Goal: Task Accomplishment & Management: Use online tool/utility

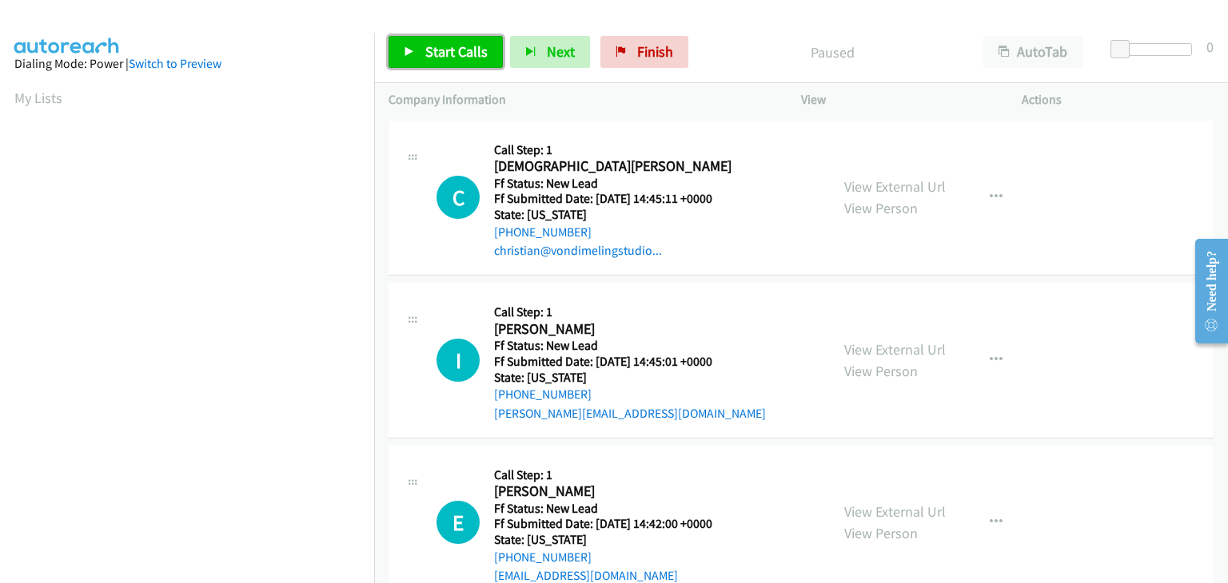
click at [472, 61] on link "Start Calls" at bounding box center [445, 52] width 114 height 32
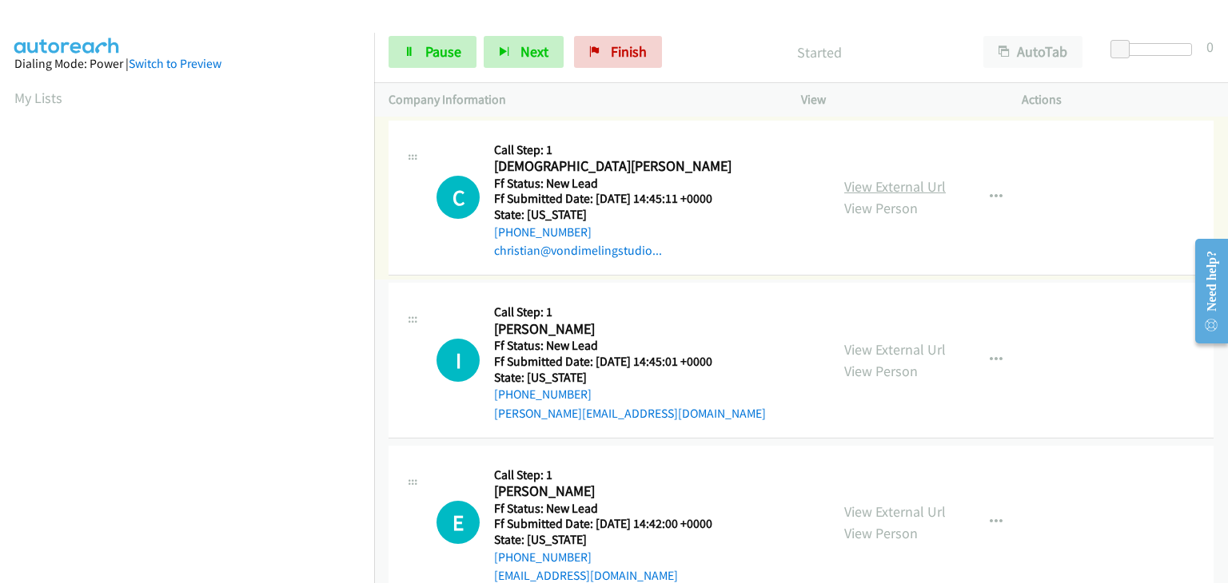
click at [910, 189] on link "View External Url" at bounding box center [895, 186] width 102 height 18
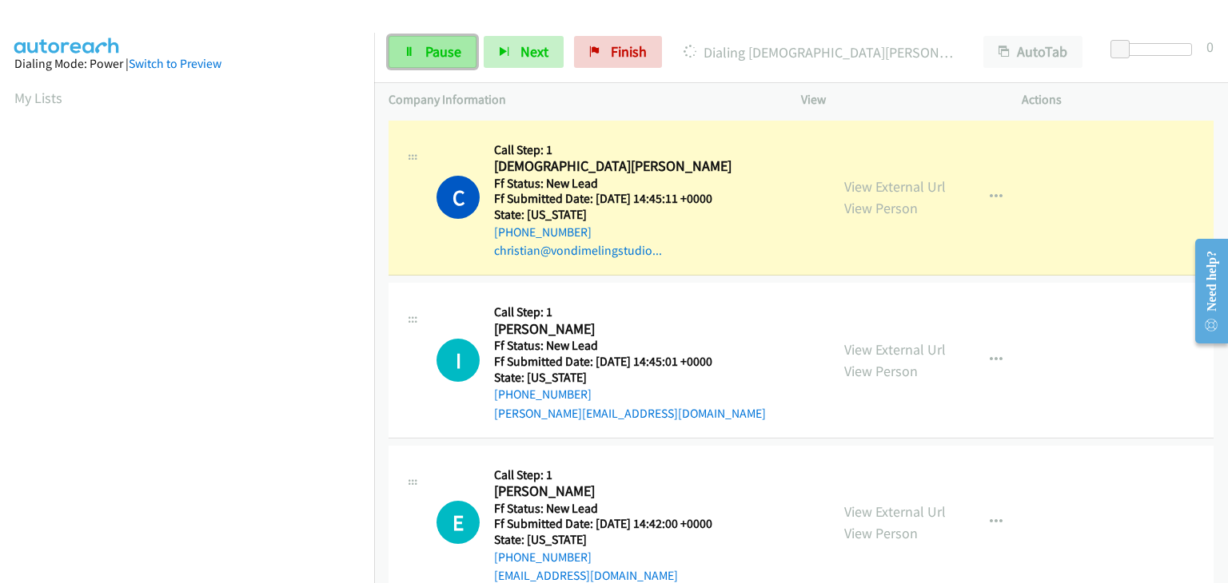
click at [435, 49] on span "Pause" at bounding box center [443, 51] width 36 height 18
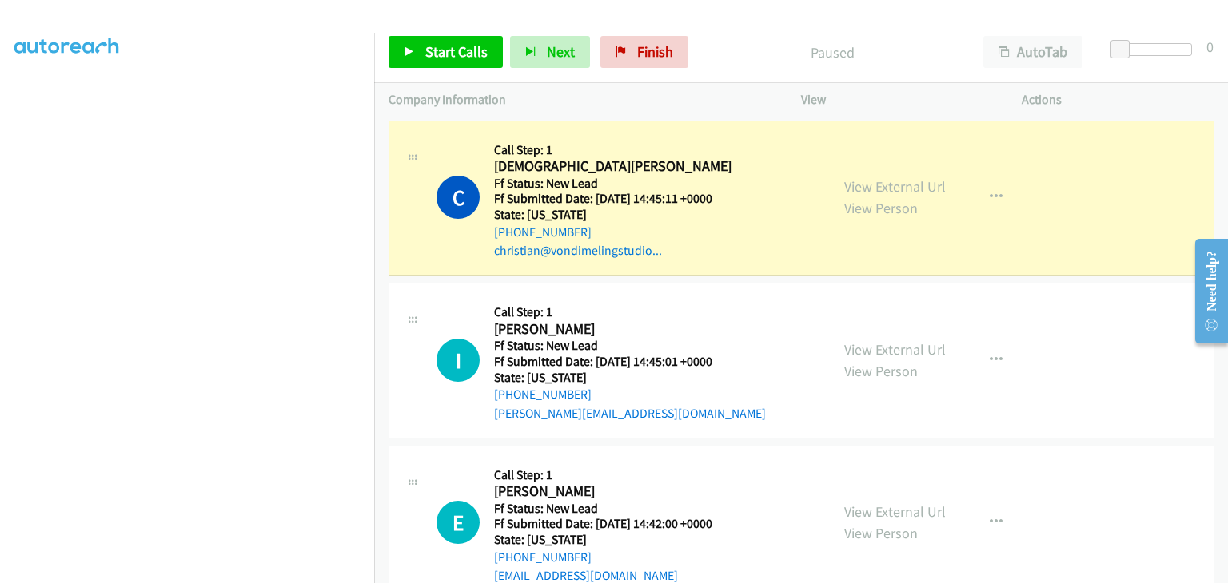
scroll to position [313, 0]
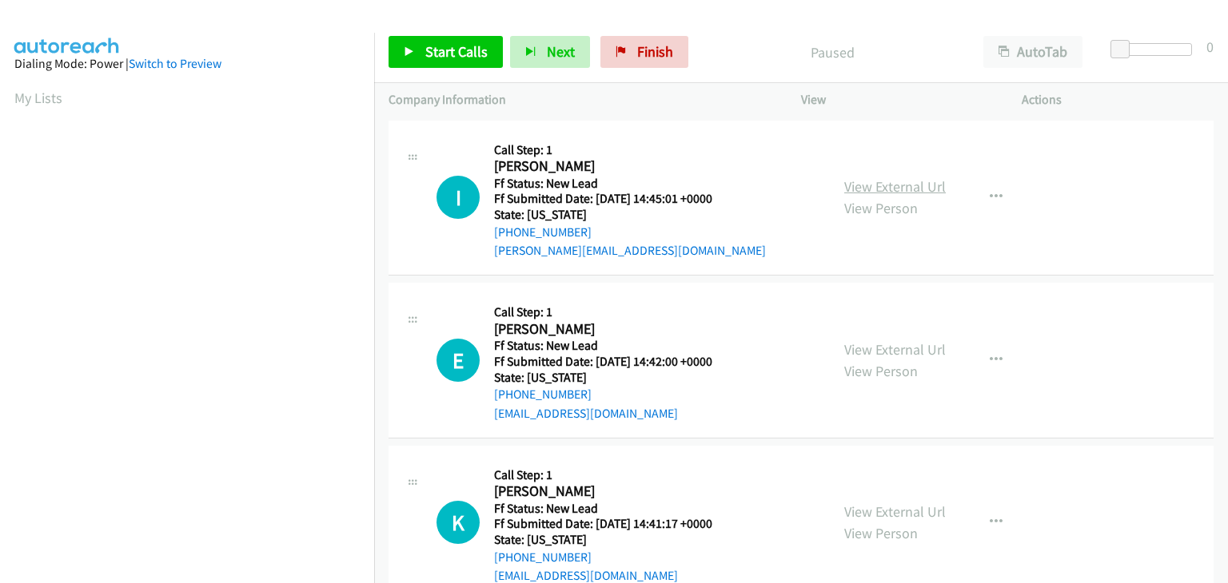
click at [882, 193] on link "View External Url" at bounding box center [895, 186] width 102 height 18
click at [462, 58] on span "Start Calls" at bounding box center [456, 51] width 62 height 18
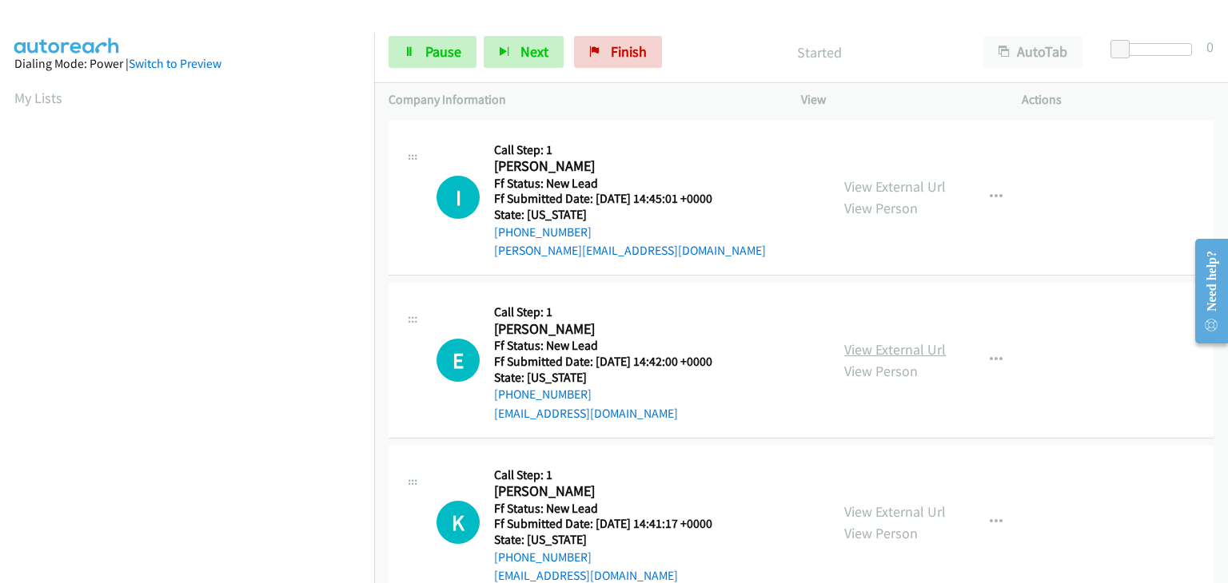
click at [889, 349] on link "View External Url" at bounding box center [895, 349] width 102 height 18
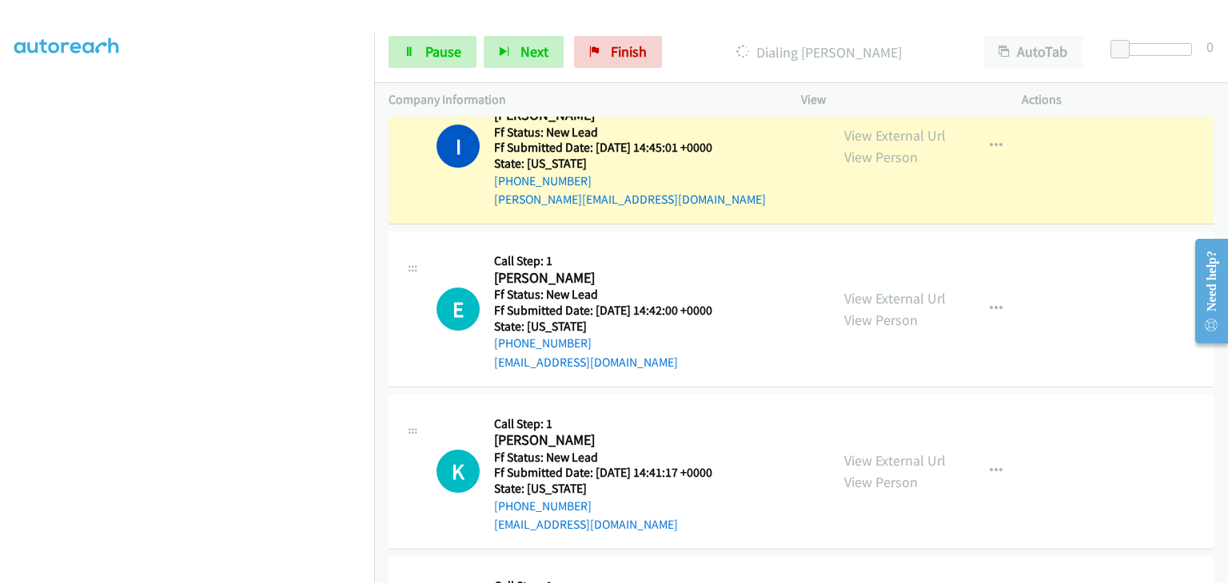
scroll to position [80, 0]
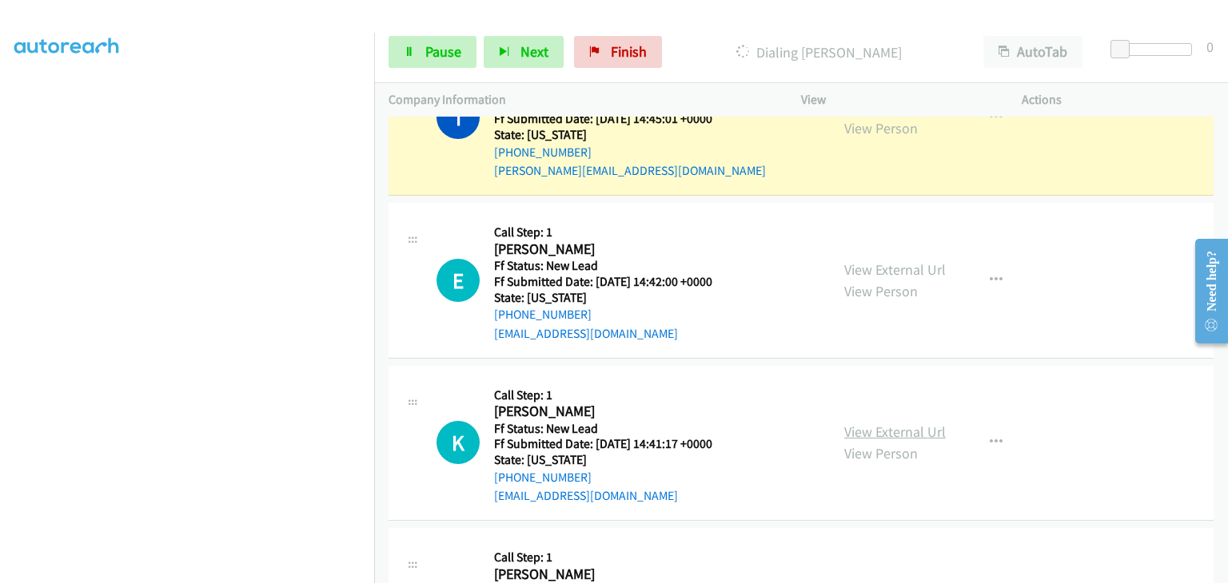
click at [891, 426] on link "View External Url" at bounding box center [895, 432] width 102 height 18
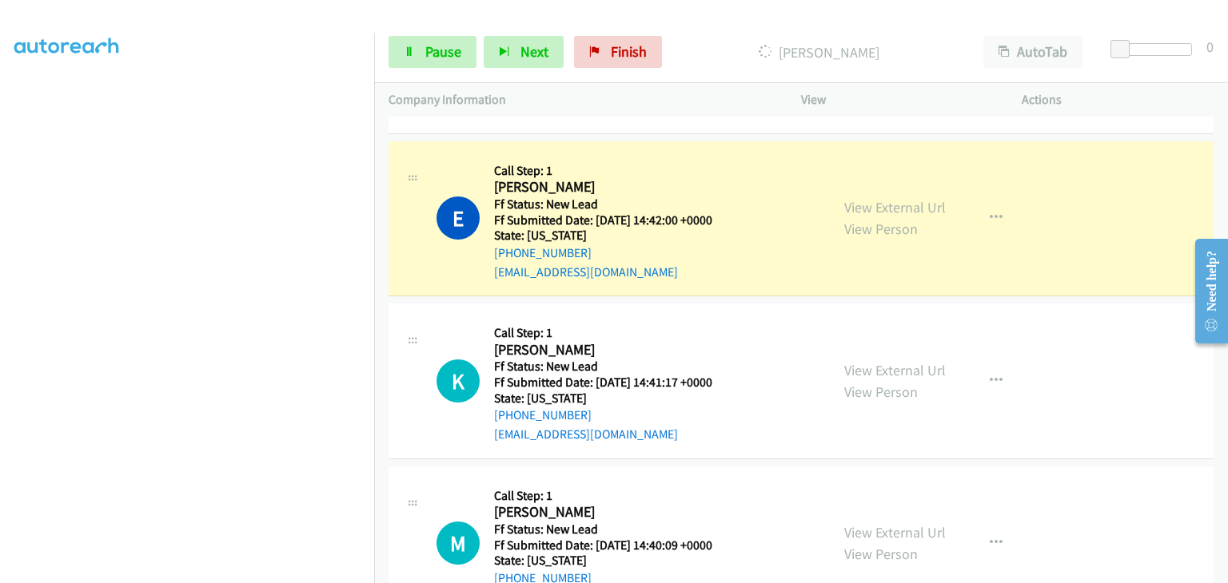
scroll to position [237, 0]
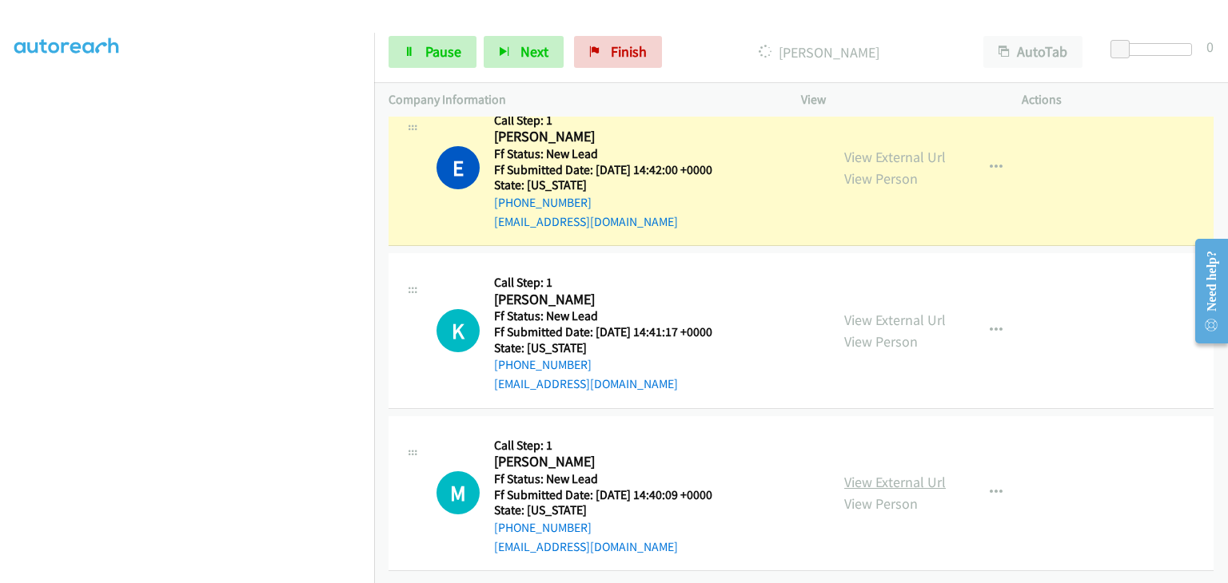
click at [885, 473] on link "View External Url" at bounding box center [895, 482] width 102 height 18
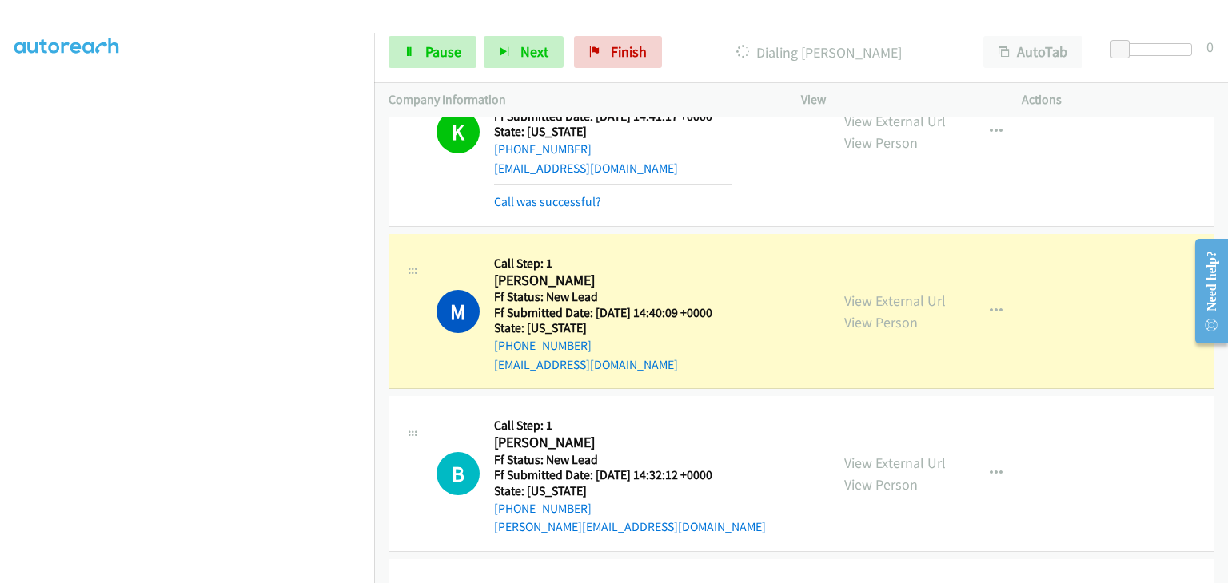
scroll to position [556, 0]
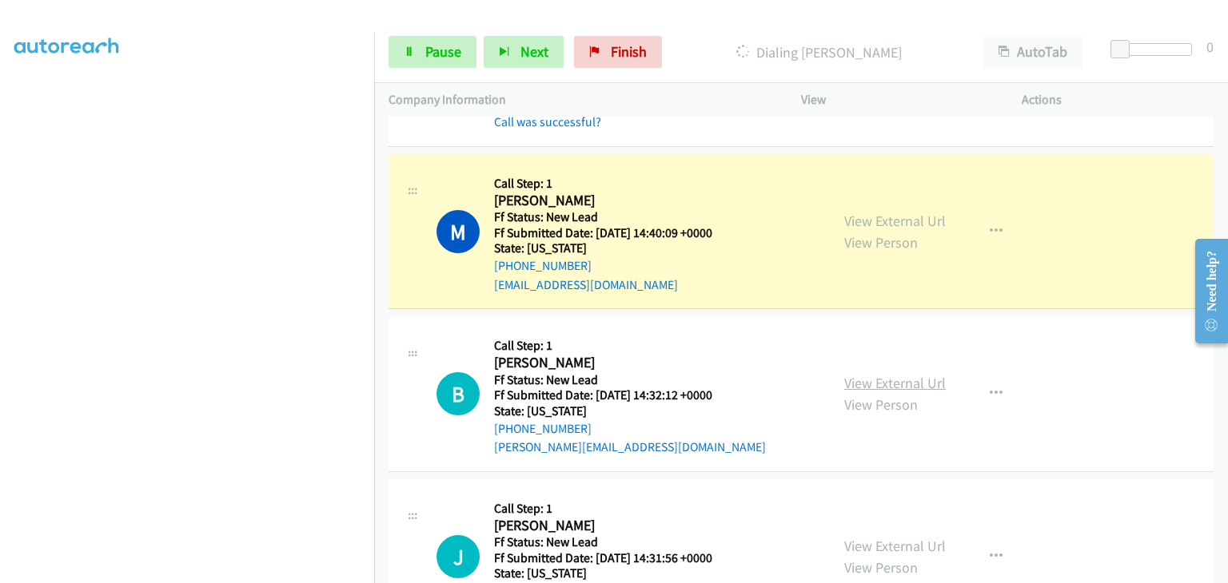
click at [850, 380] on link "View External Url" at bounding box center [895, 383] width 102 height 18
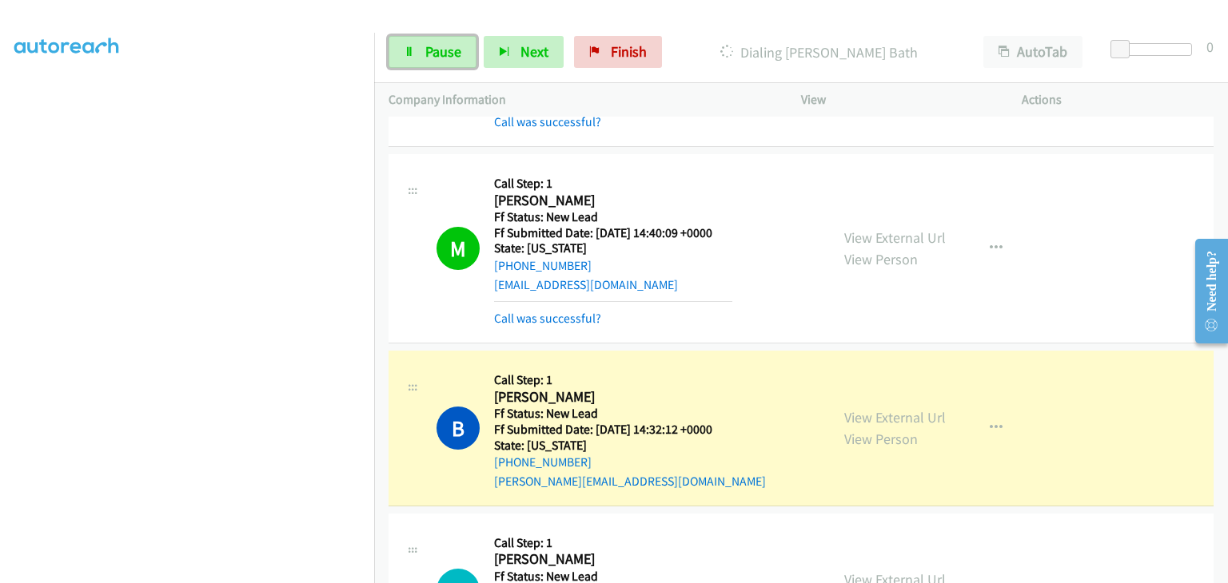
click at [416, 55] on link "Pause" at bounding box center [432, 52] width 88 height 32
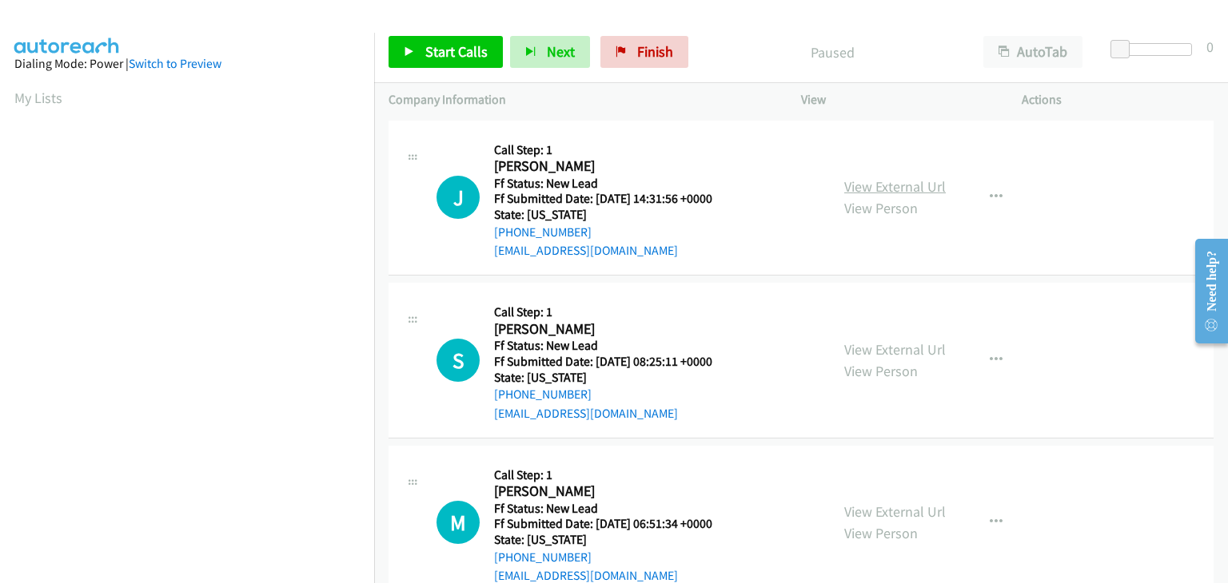
click at [888, 189] on link "View External Url" at bounding box center [895, 186] width 102 height 18
click at [444, 46] on span "Start Calls" at bounding box center [456, 51] width 62 height 18
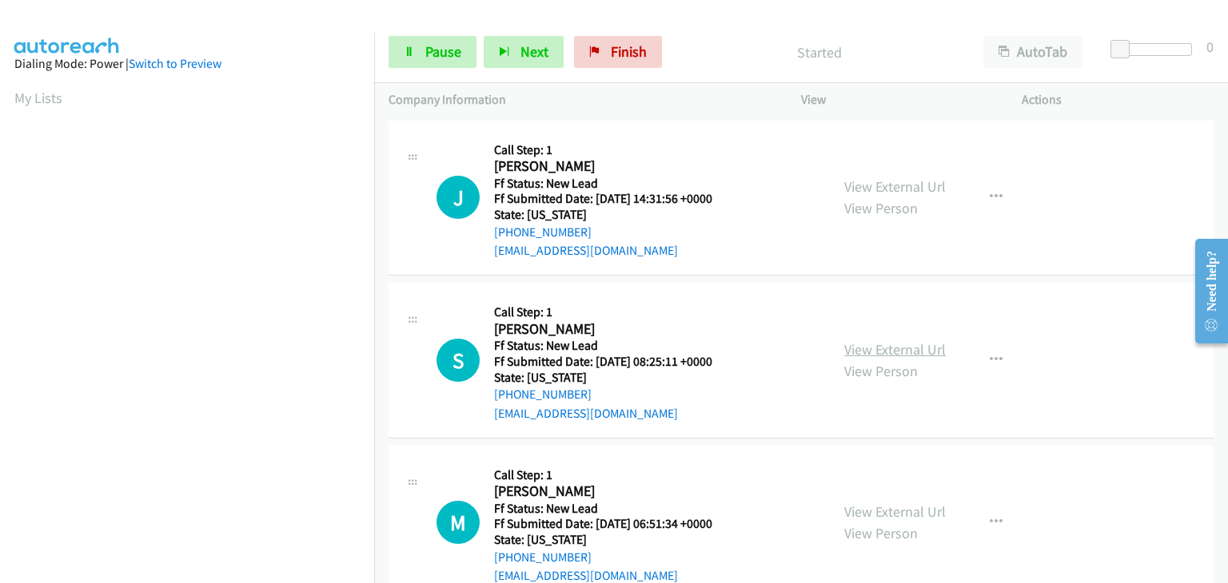
click at [891, 352] on link "View External Url" at bounding box center [895, 349] width 102 height 18
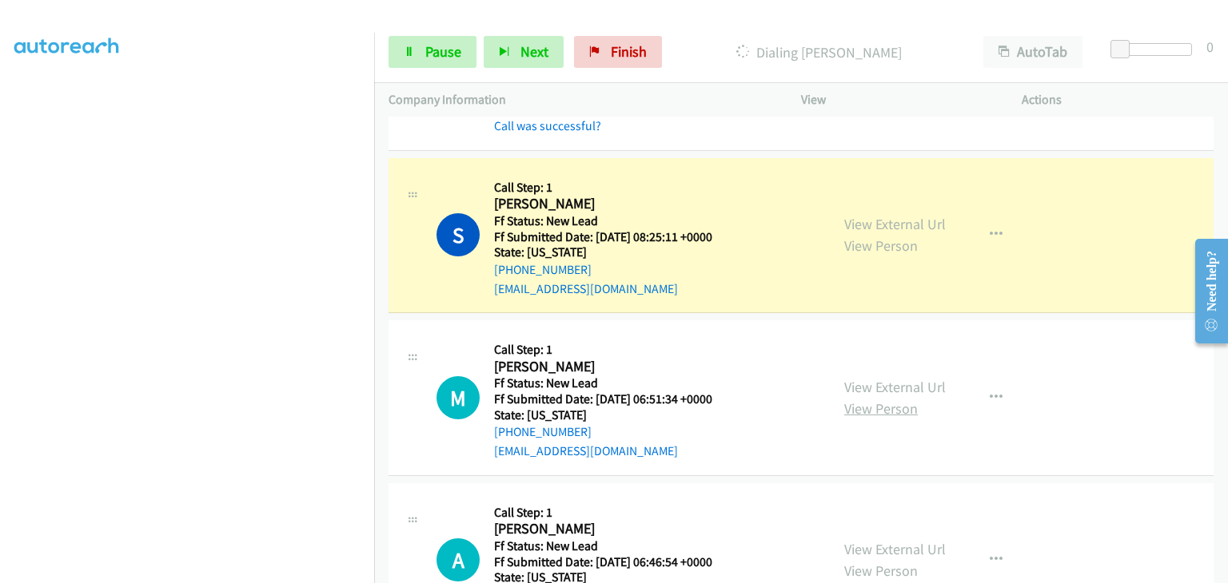
scroll to position [160, 0]
click at [894, 388] on link "View External Url" at bounding box center [895, 386] width 102 height 18
click at [448, 52] on span "Pause" at bounding box center [443, 51] width 36 height 18
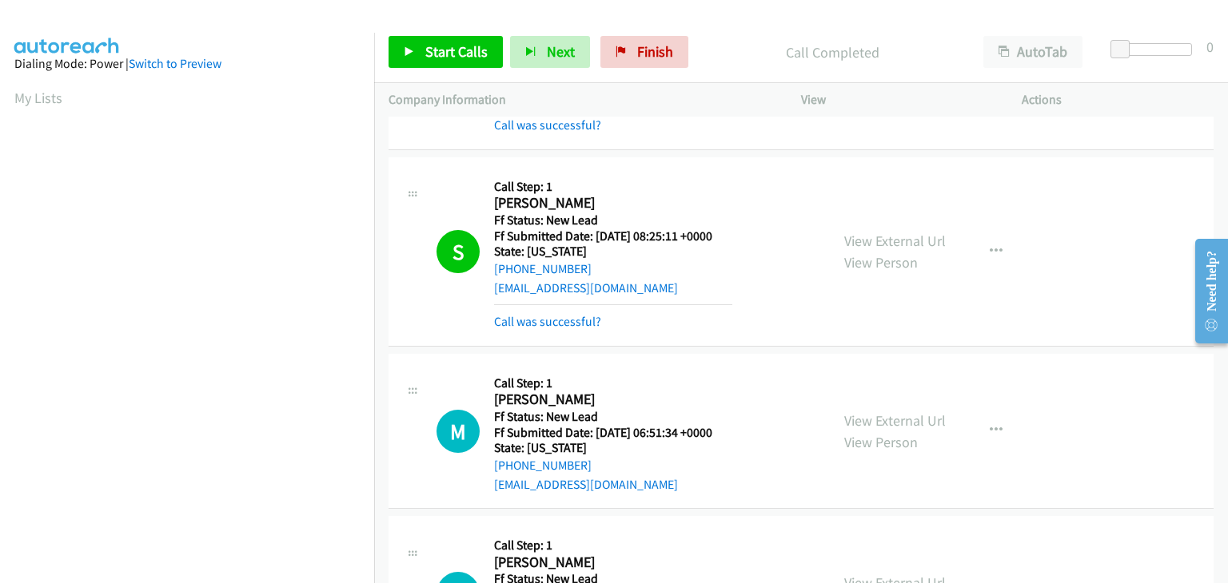
scroll to position [313, 0]
click at [564, 317] on link "Call was successful?" at bounding box center [547, 321] width 107 height 15
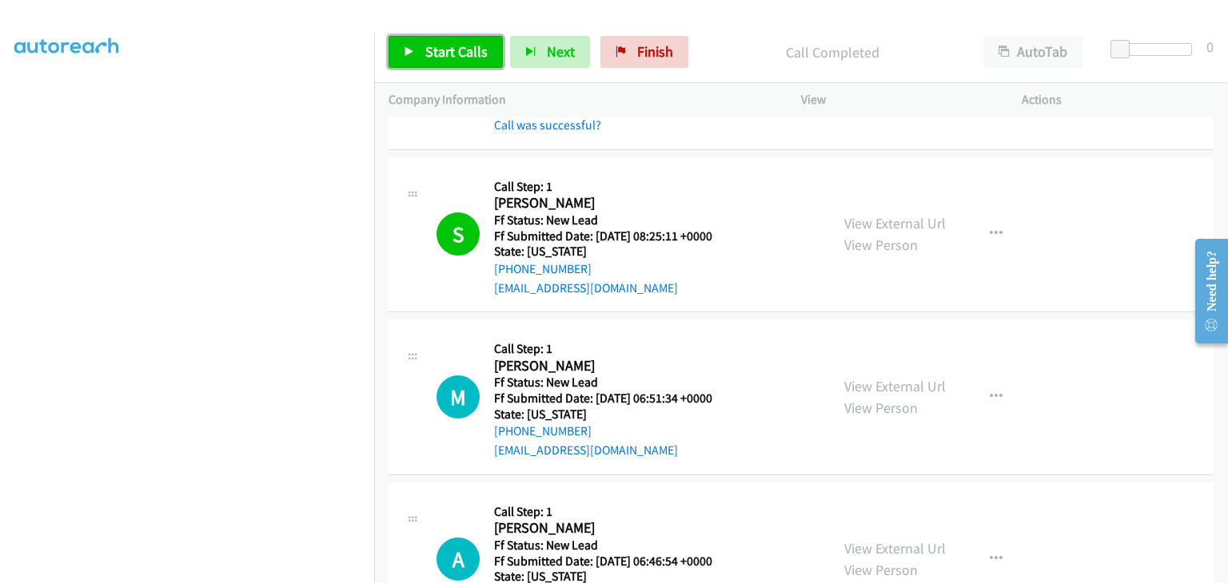
click at [472, 55] on span "Start Calls" at bounding box center [456, 51] width 62 height 18
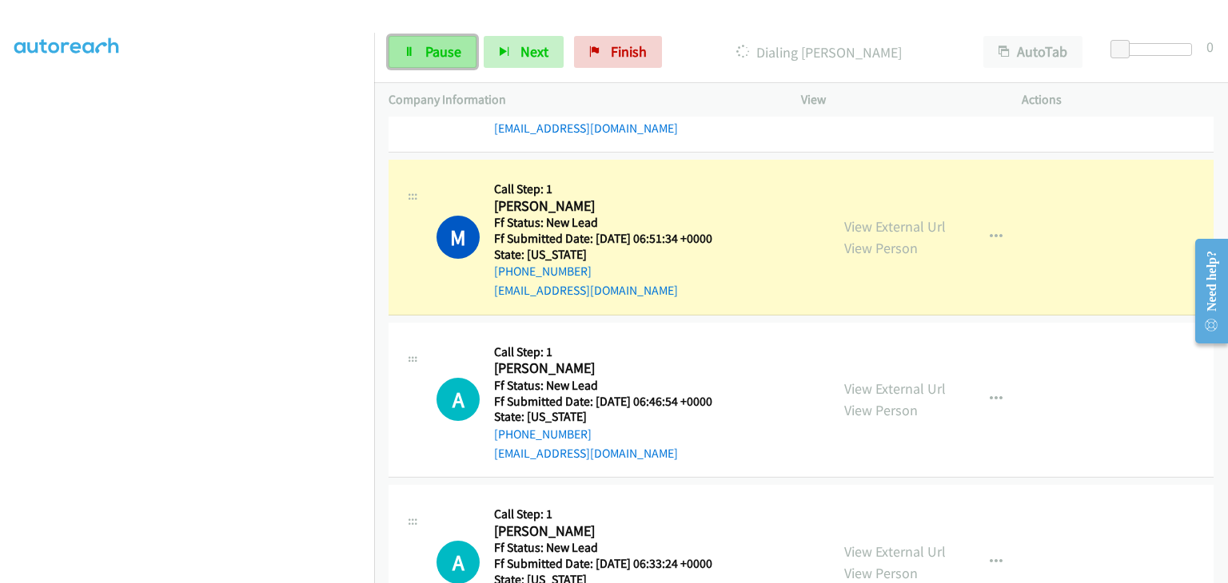
click at [468, 52] on link "Pause" at bounding box center [432, 52] width 88 height 32
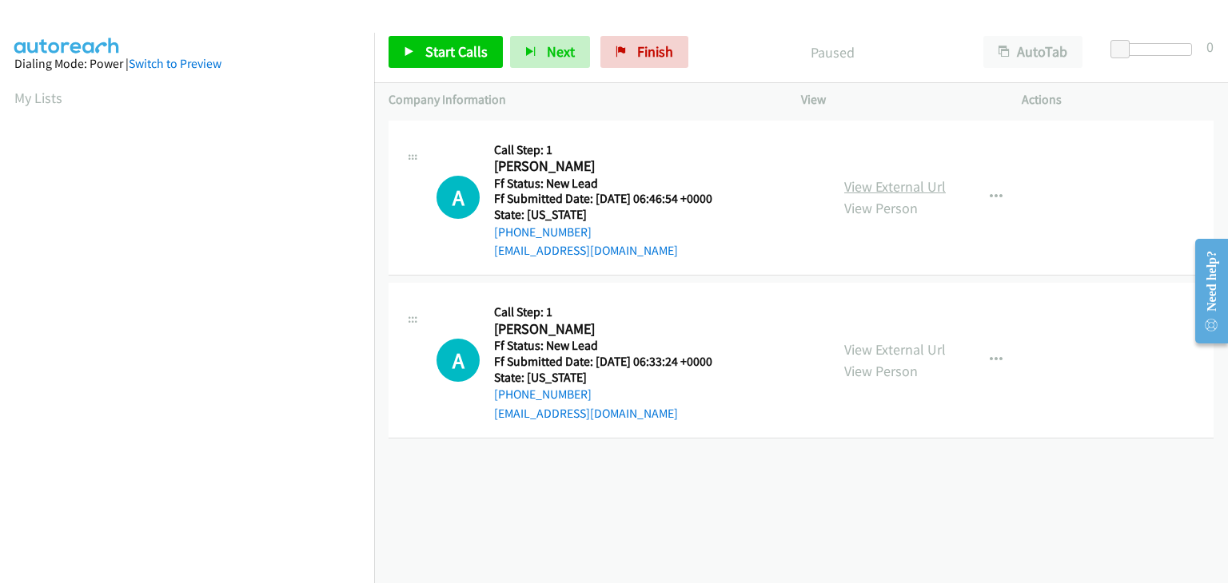
click at [890, 194] on link "View External Url" at bounding box center [895, 186] width 102 height 18
drag, startPoint x: 439, startPoint y: 53, endPoint x: 456, endPoint y: 65, distance: 20.6
click span "Start Calls"
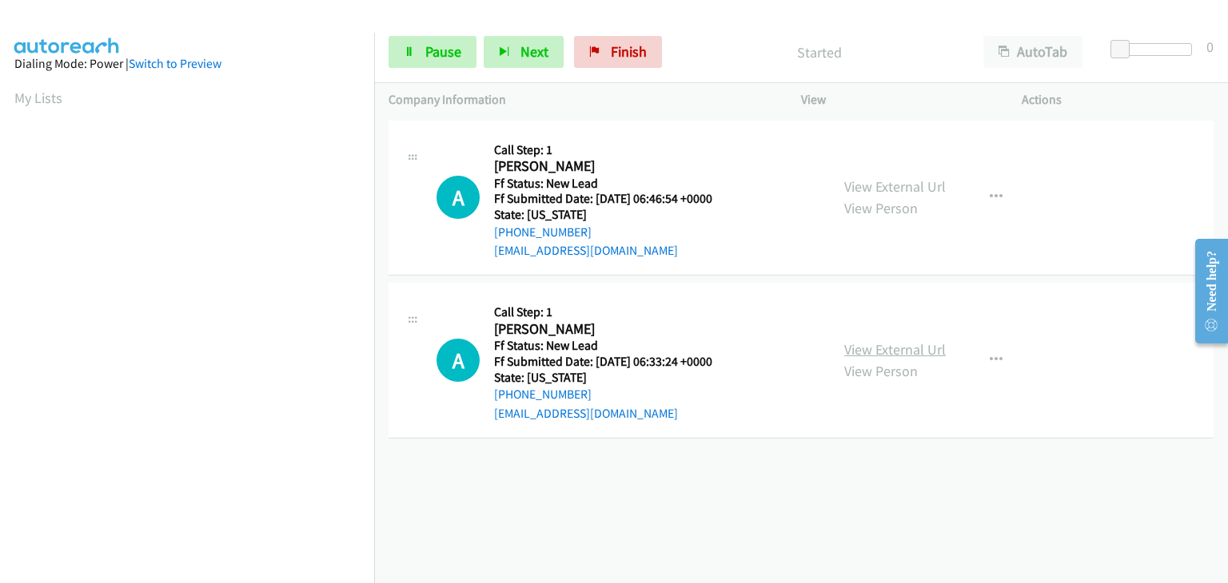
click link "View External Url"
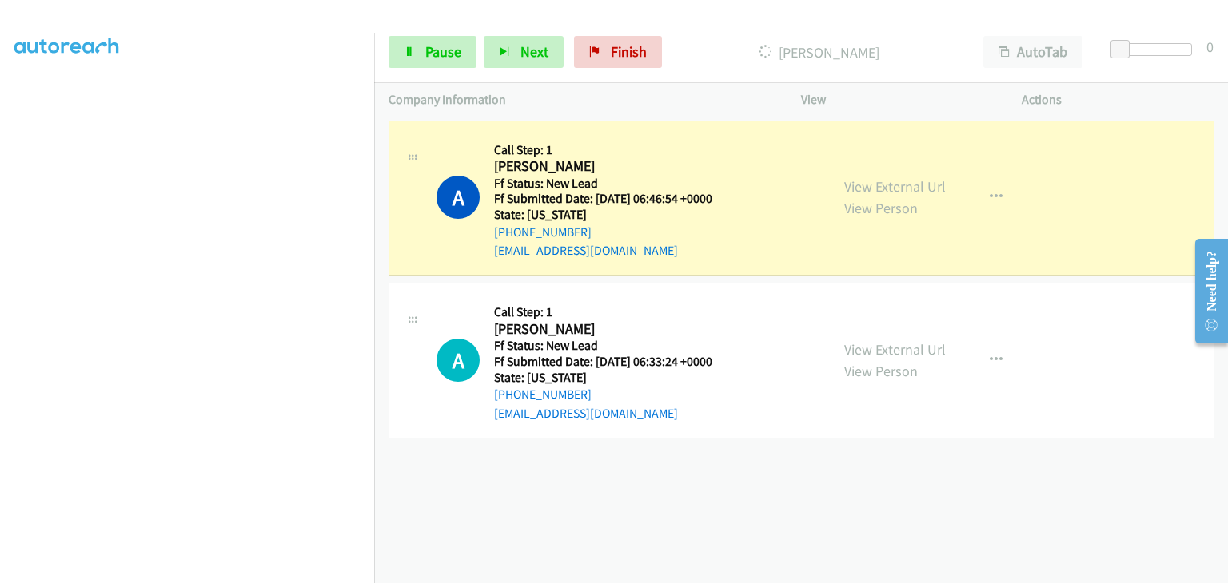
scroll to position [313, 0]
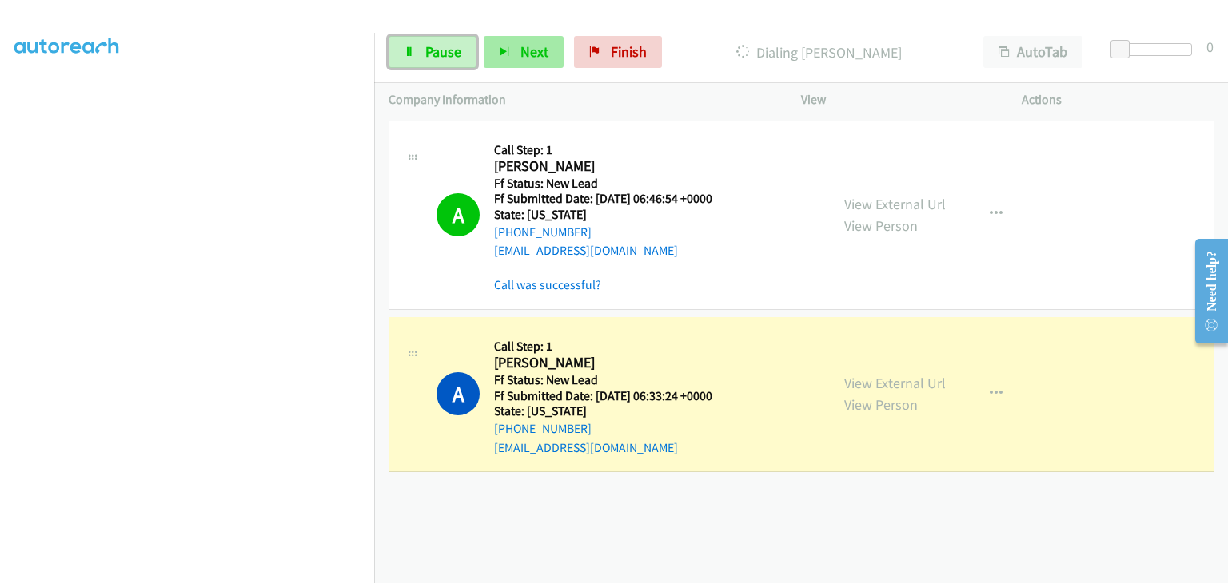
drag, startPoint x: 435, startPoint y: 45, endPoint x: 529, endPoint y: 54, distance: 94.7
click span "Pause"
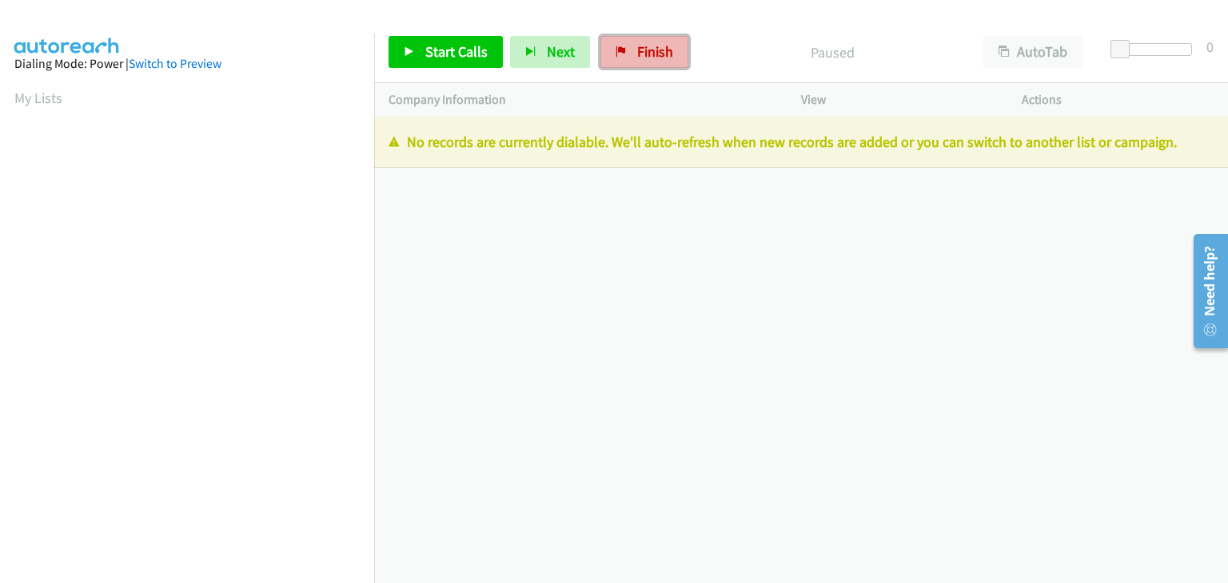
drag, startPoint x: 645, startPoint y: 61, endPoint x: 642, endPoint y: 79, distance: 18.7
click at [644, 61] on link "Finish" at bounding box center [644, 52] width 88 height 32
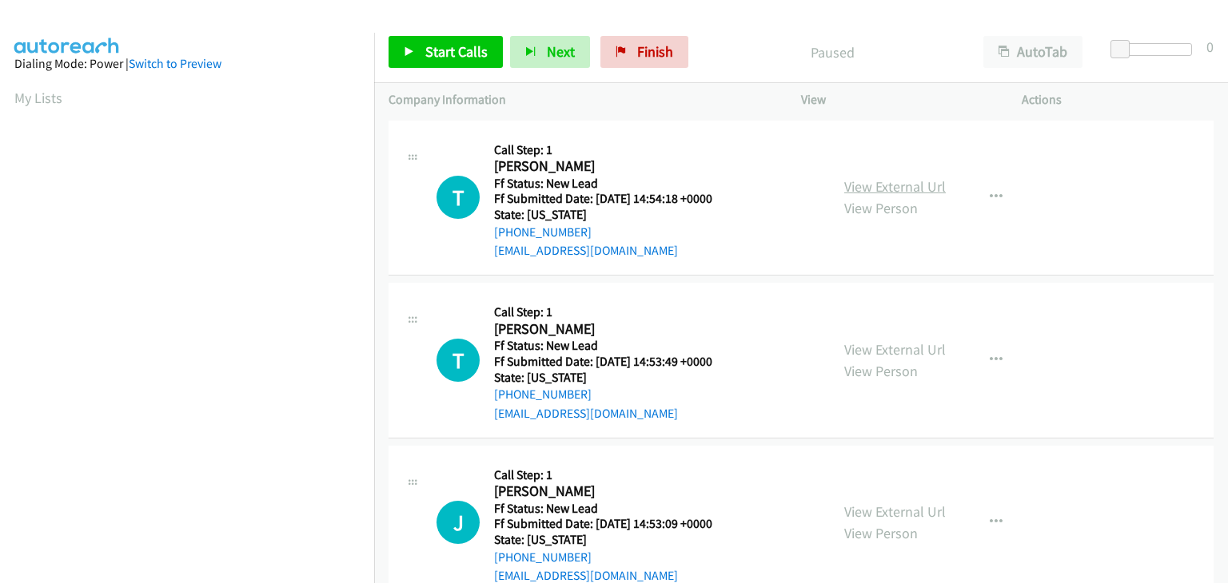
click at [868, 185] on link "View External Url" at bounding box center [895, 186] width 102 height 18
click at [406, 47] on icon at bounding box center [409, 52] width 11 height 11
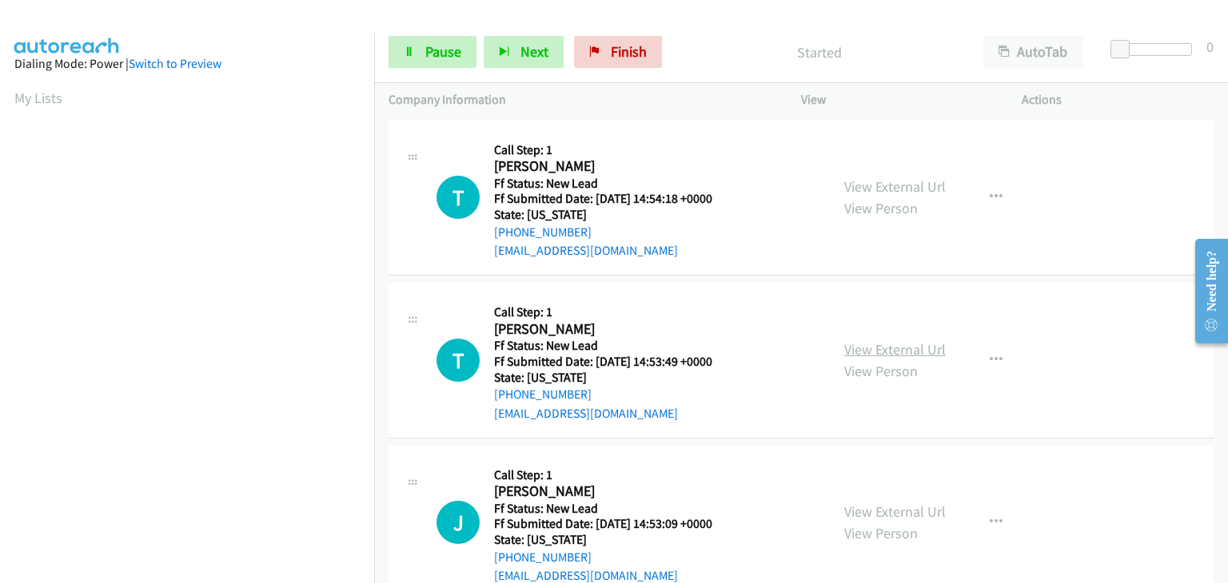
click at [869, 349] on link "View External Url" at bounding box center [895, 349] width 102 height 18
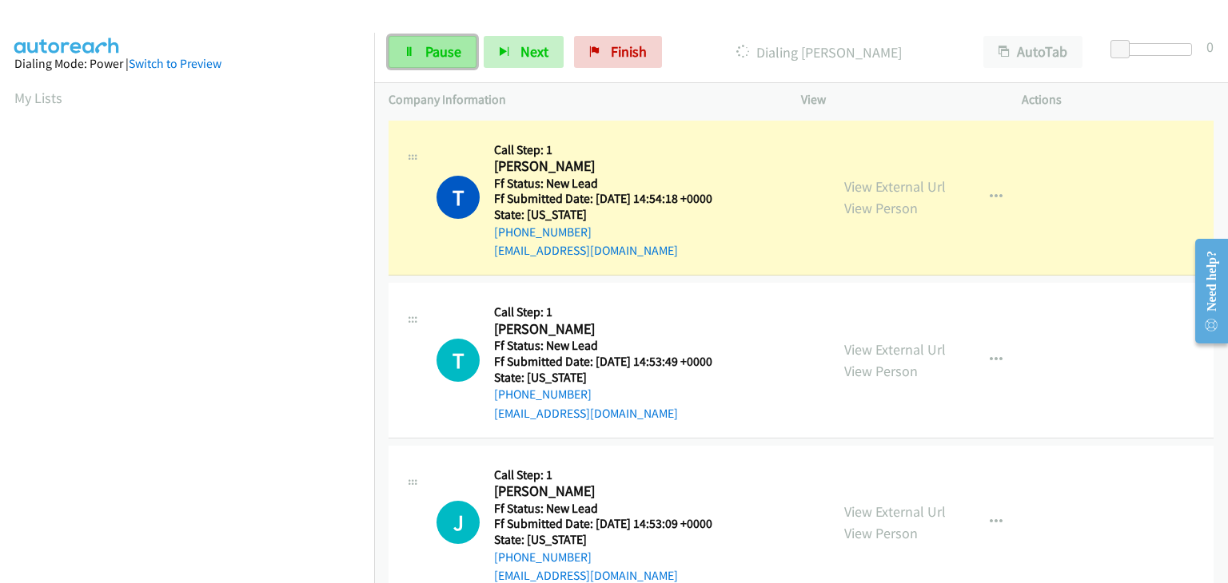
drag, startPoint x: 432, startPoint y: 49, endPoint x: 441, endPoint y: 50, distance: 9.6
click at [432, 49] on span "Pause" at bounding box center [443, 51] width 36 height 18
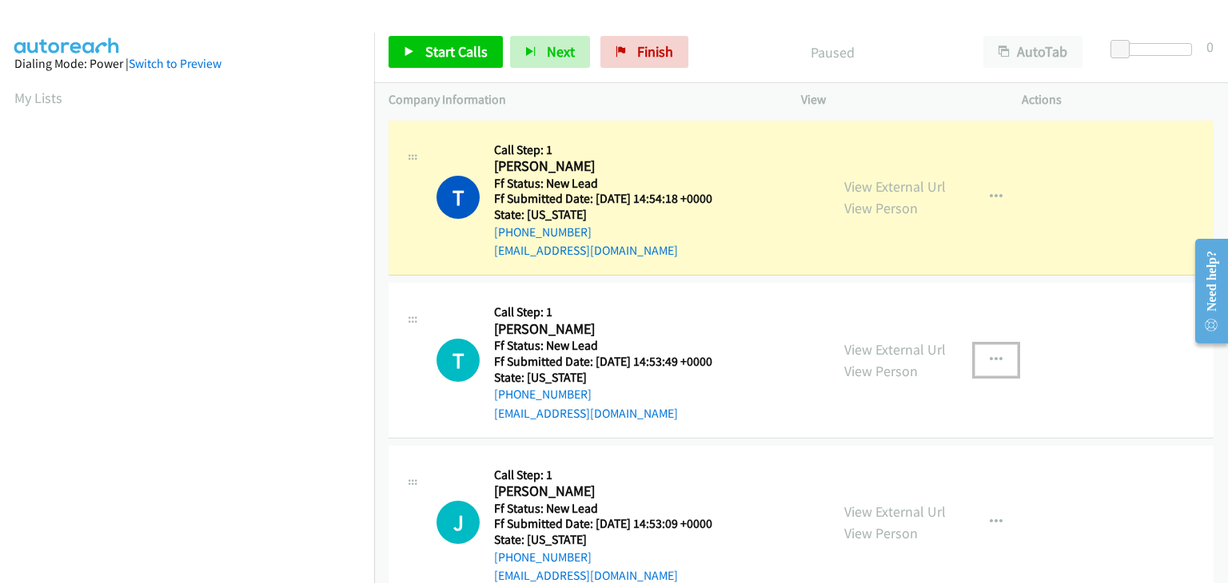
click at [989, 362] on icon "button" at bounding box center [995, 360] width 13 height 13
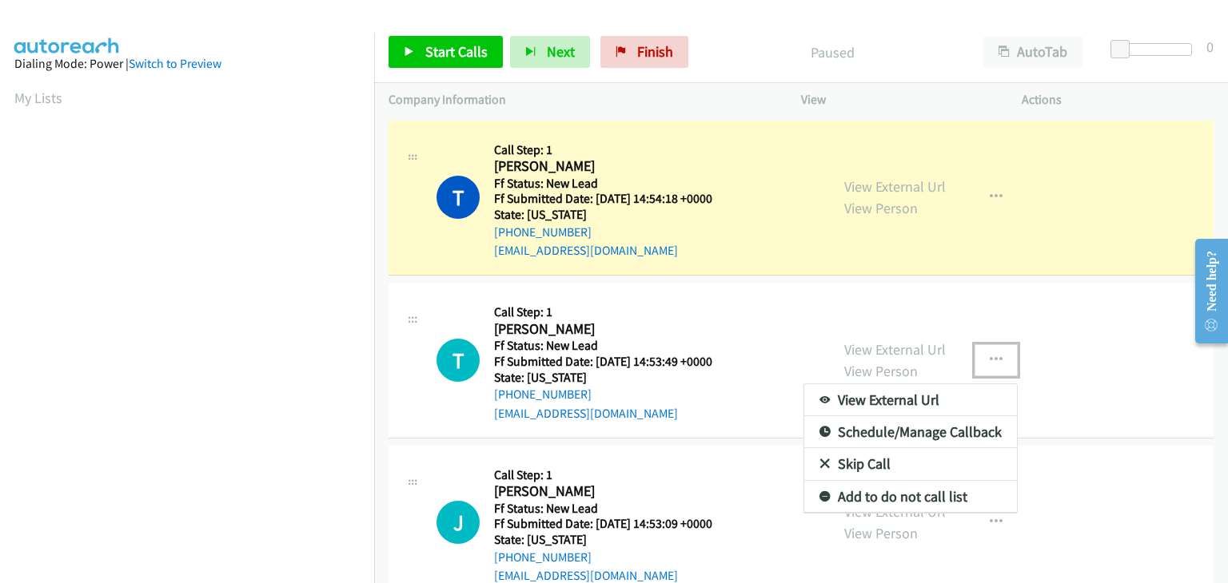
click at [866, 462] on link "Skip Call" at bounding box center [910, 464] width 213 height 32
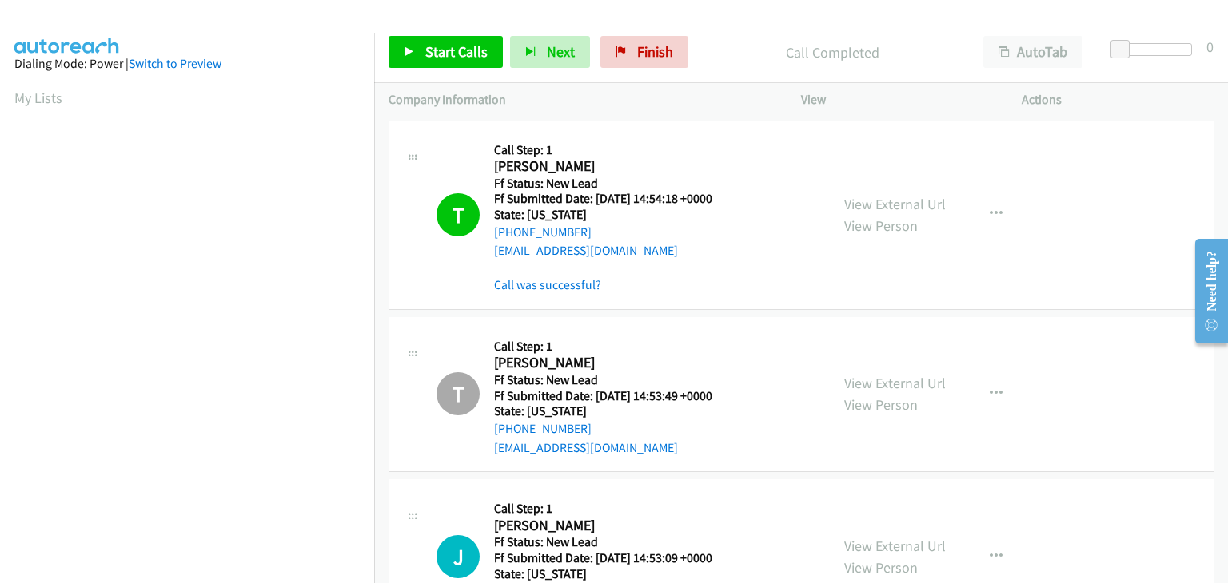
scroll to position [313, 0]
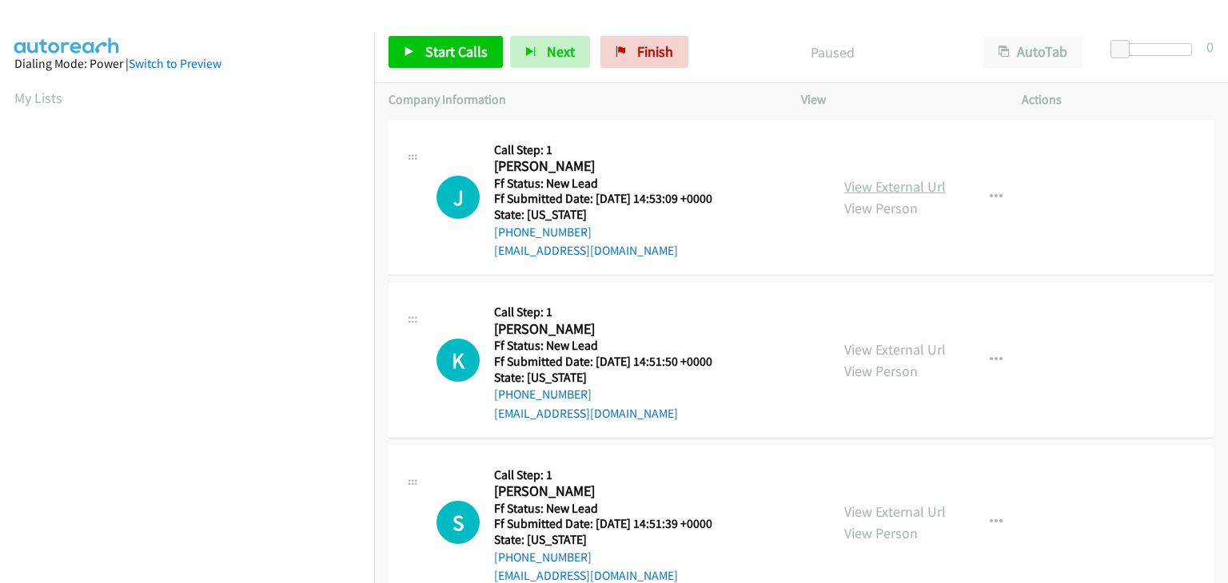
click at [874, 189] on link "View External Url" at bounding box center [895, 186] width 102 height 18
click at [441, 50] on span "Start Calls" at bounding box center [456, 51] width 62 height 18
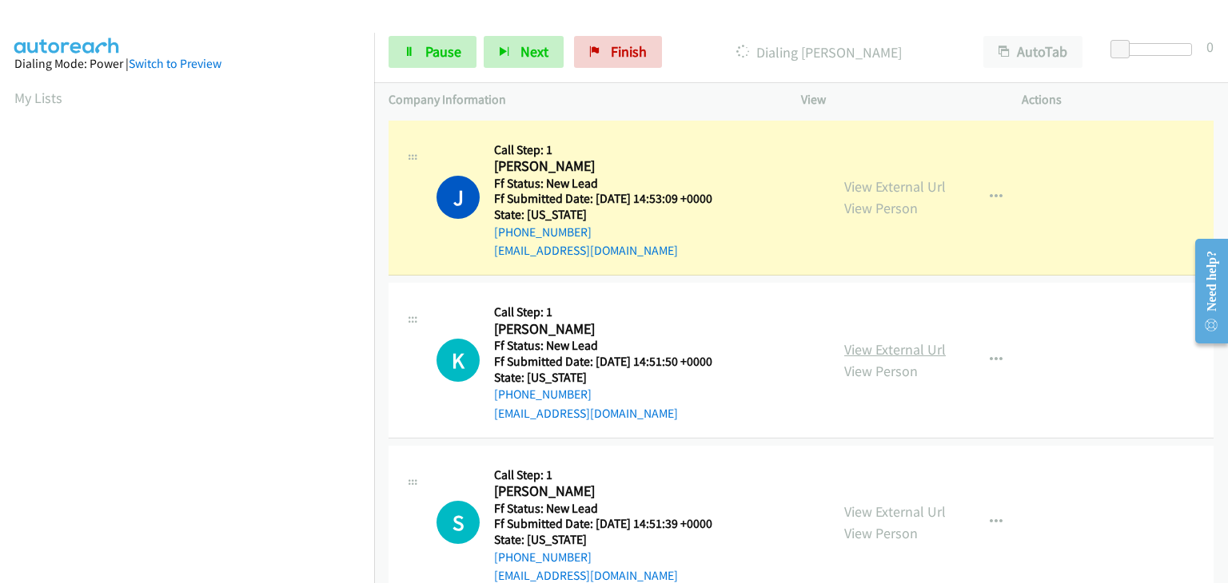
click at [918, 349] on link "View External Url" at bounding box center [895, 349] width 102 height 18
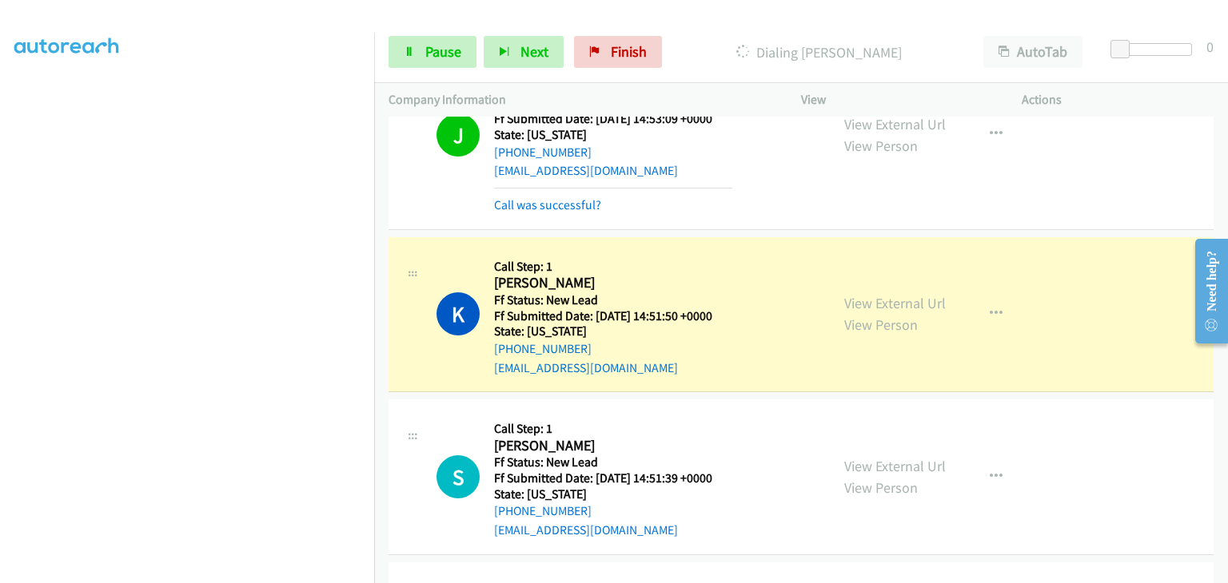
scroll to position [160, 0]
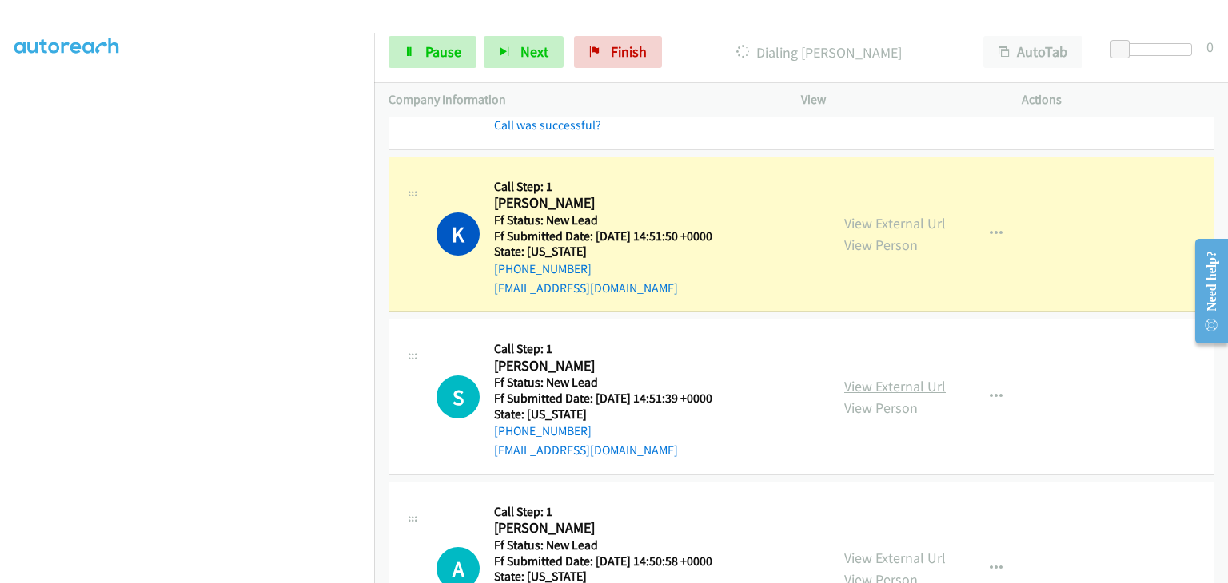
click at [882, 382] on link "View External Url" at bounding box center [895, 386] width 102 height 18
drag, startPoint x: 469, startPoint y: 52, endPoint x: 638, endPoint y: 82, distance: 171.4
click at [469, 52] on link "Pause" at bounding box center [432, 52] width 88 height 32
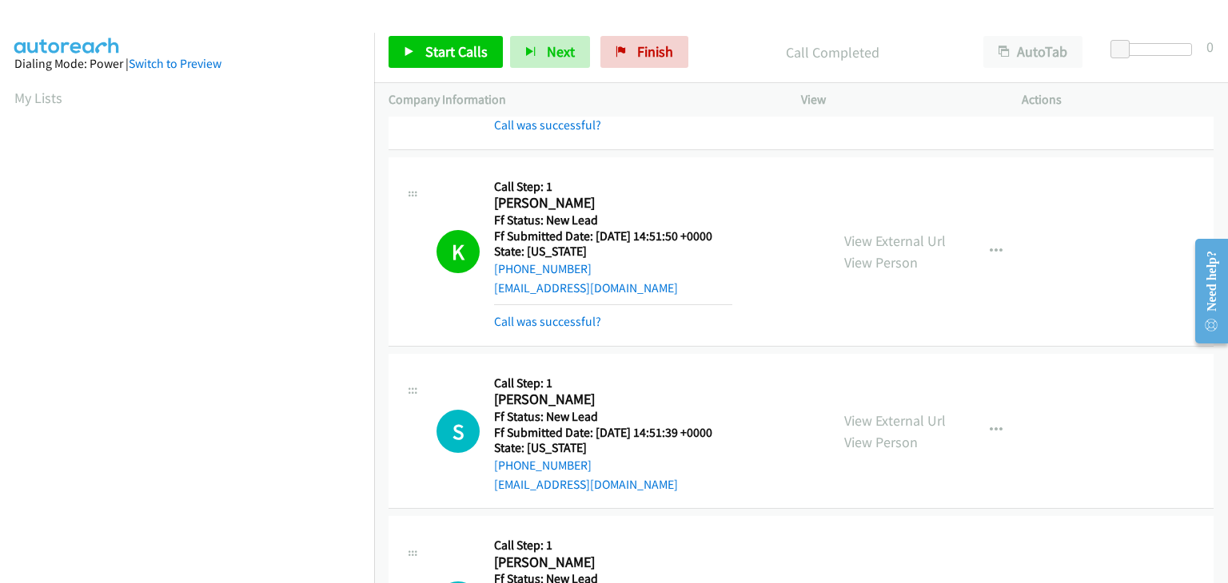
scroll to position [313, 0]
drag, startPoint x: 558, startPoint y: 314, endPoint x: 651, endPoint y: 313, distance: 92.7
click at [558, 314] on link "Call was successful?" at bounding box center [547, 321] width 107 height 15
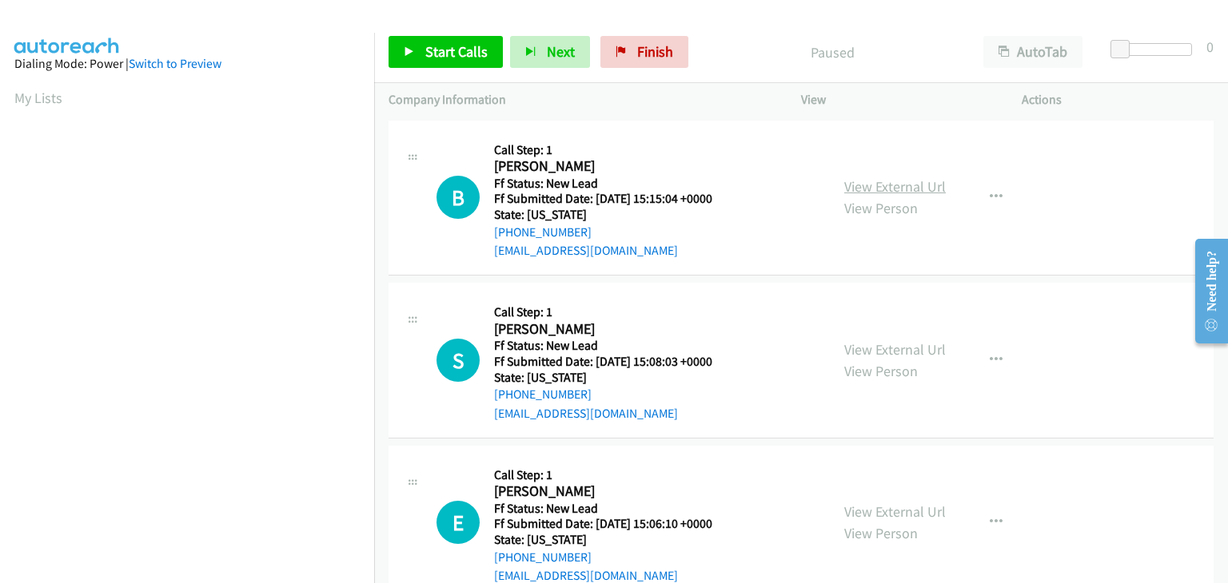
click at [891, 188] on link "View External Url" at bounding box center [895, 186] width 102 height 18
drag, startPoint x: 448, startPoint y: 58, endPoint x: 457, endPoint y: 57, distance: 9.7
click at [448, 58] on span "Start Calls" at bounding box center [456, 51] width 62 height 18
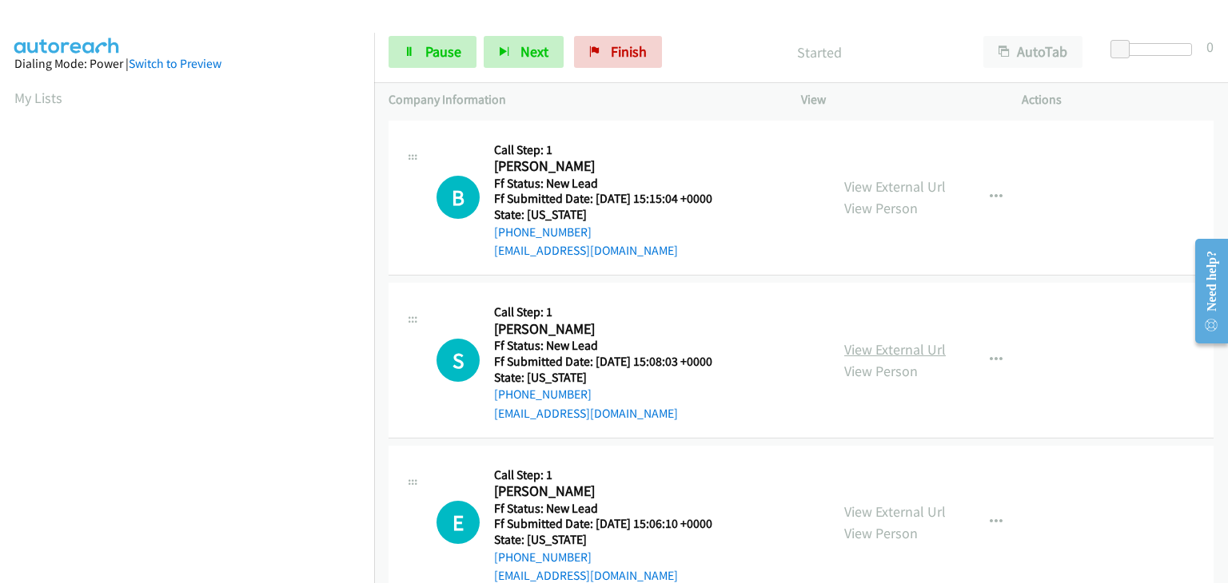
click at [870, 344] on link "View External Url" at bounding box center [895, 349] width 102 height 18
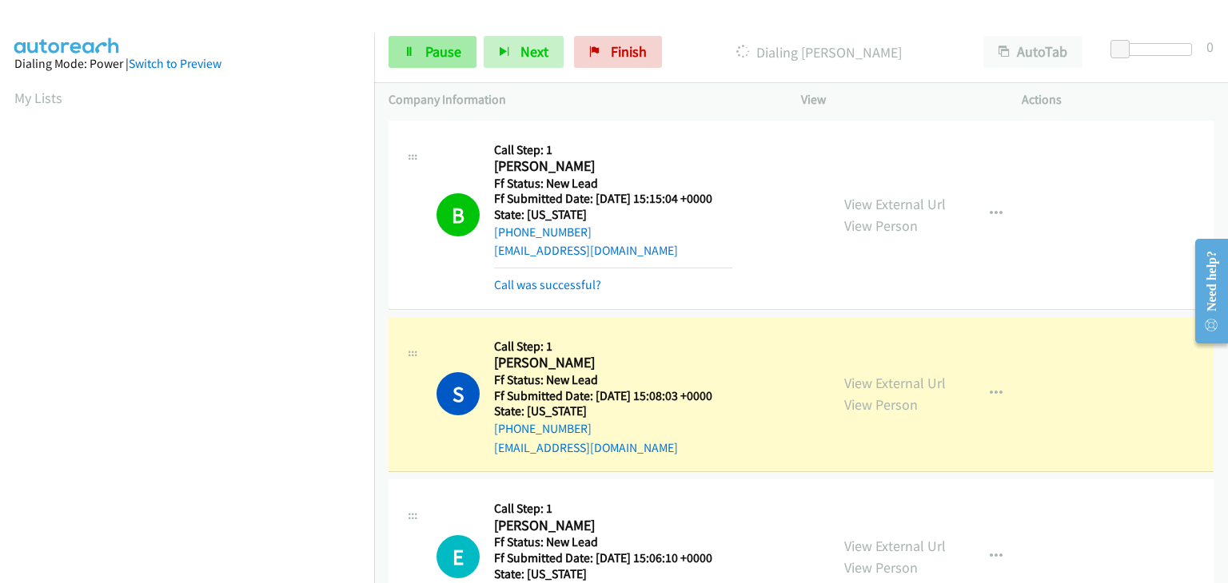
scroll to position [313, 0]
click at [420, 50] on link "Pause" at bounding box center [432, 52] width 88 height 32
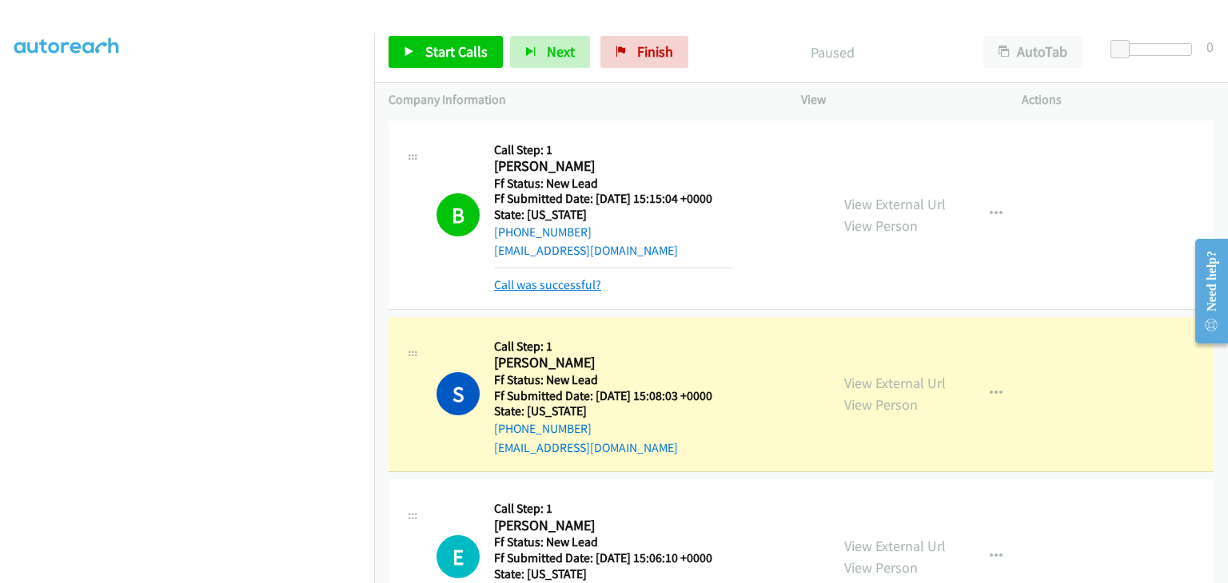
click at [543, 281] on link "Call was successful?" at bounding box center [547, 284] width 107 height 15
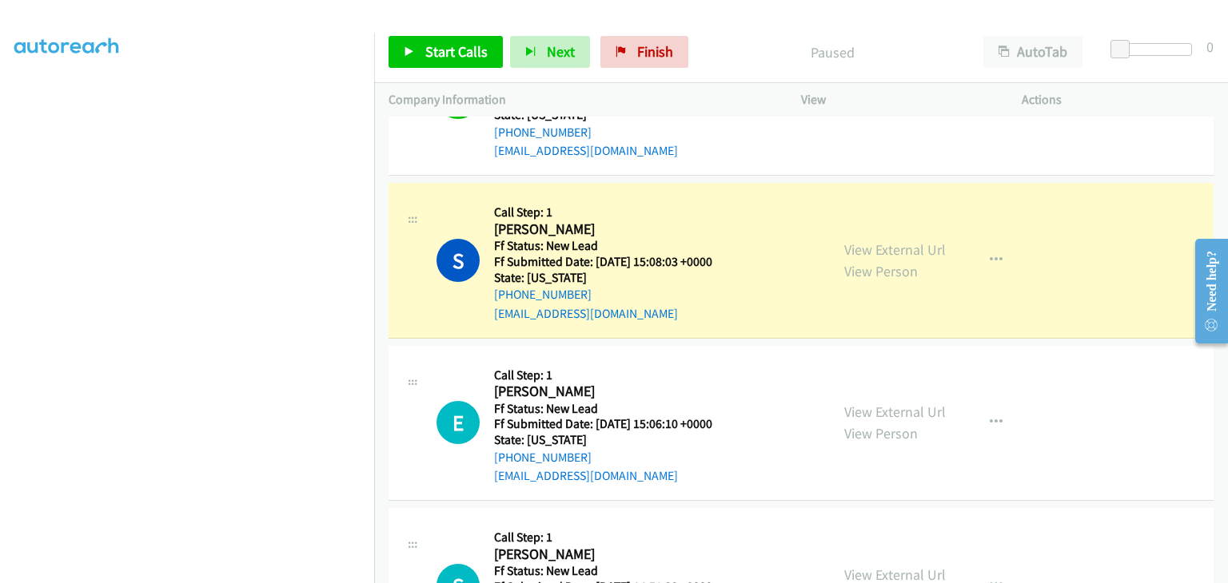
scroll to position [160, 0]
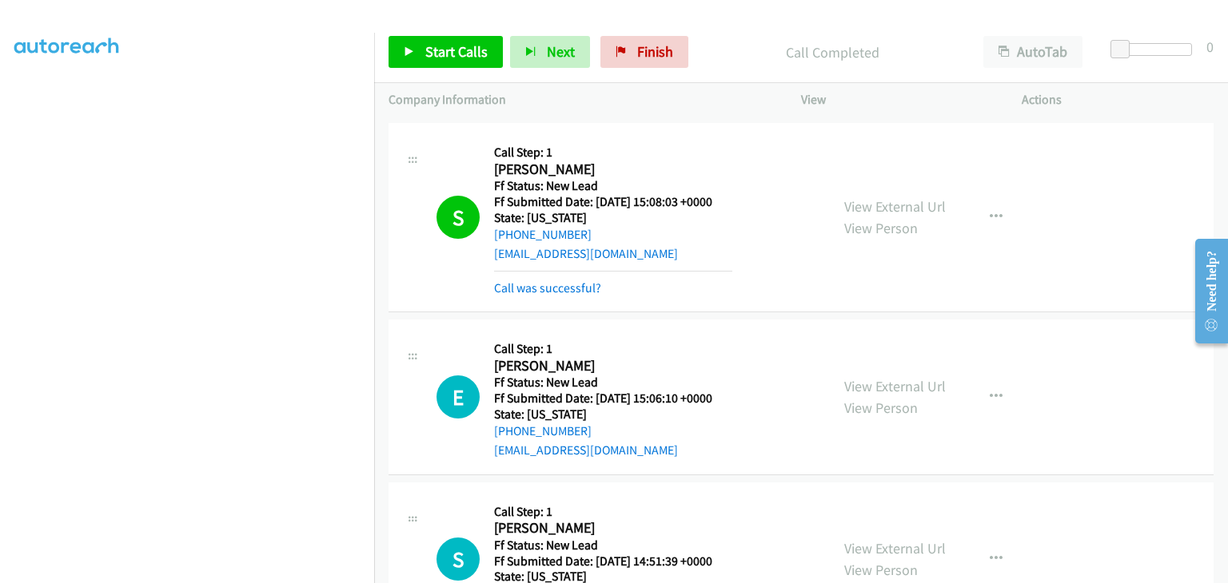
drag, startPoint x: 570, startPoint y: 287, endPoint x: 642, endPoint y: 235, distance: 88.7
click at [570, 287] on link "Call was successful?" at bounding box center [547, 288] width 107 height 15
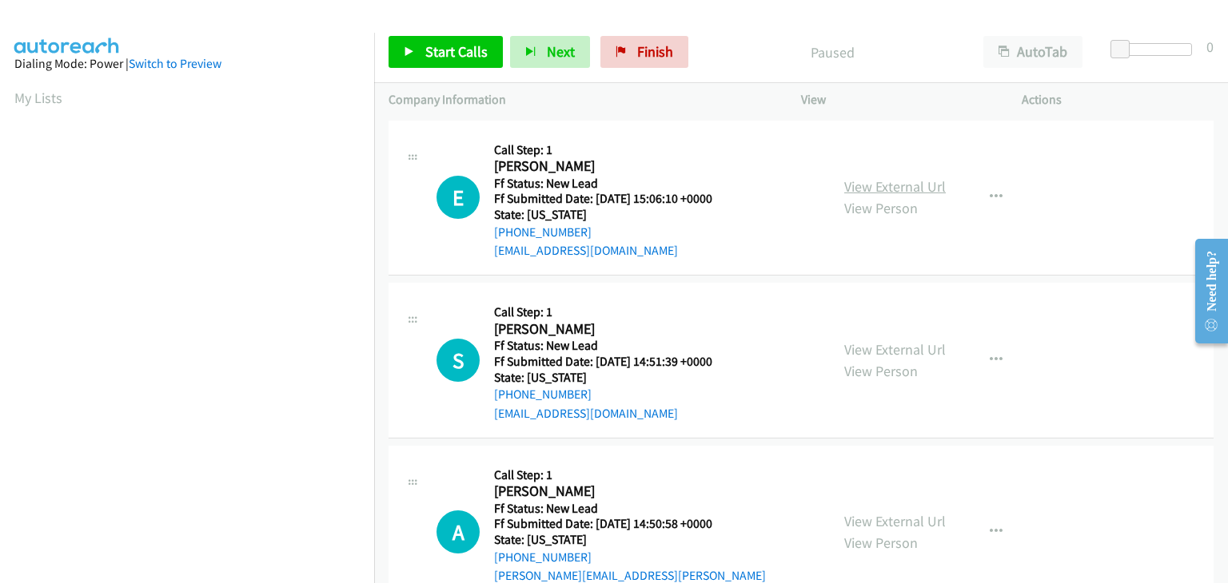
click at [875, 181] on link "View External Url" at bounding box center [895, 186] width 102 height 18
click at [425, 48] on span "Start Calls" at bounding box center [456, 51] width 62 height 18
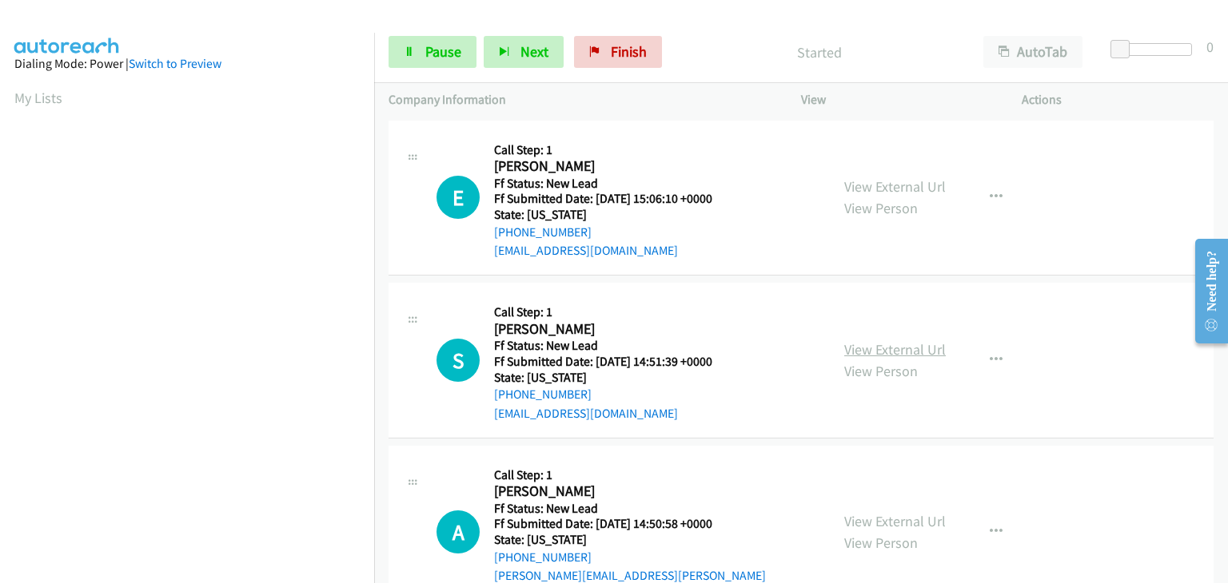
click at [888, 340] on link "View External Url" at bounding box center [895, 349] width 102 height 18
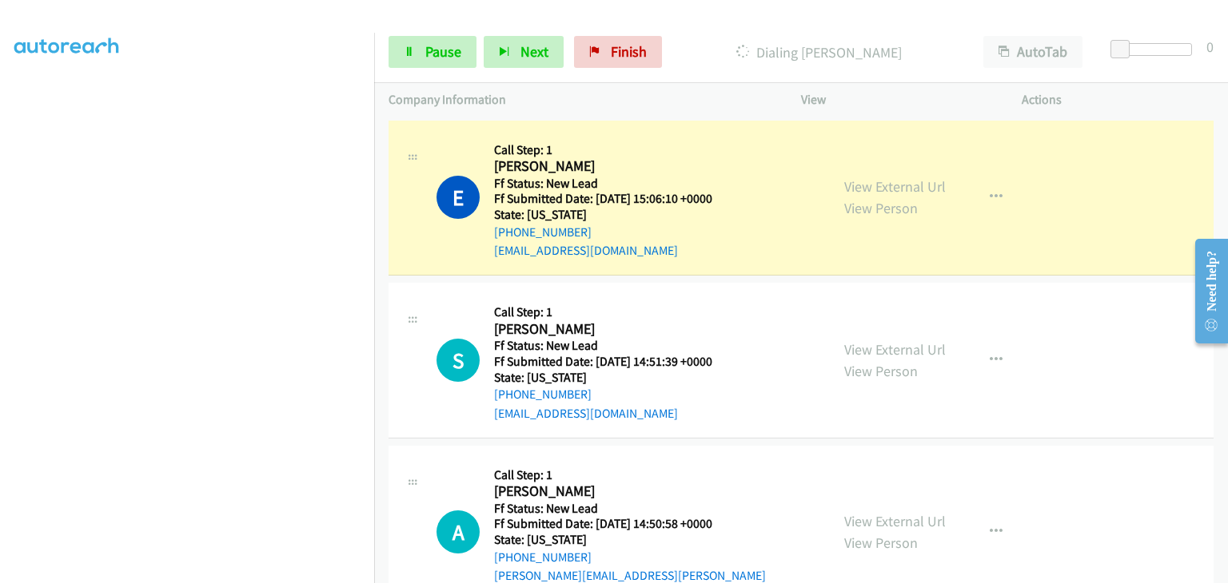
scroll to position [313, 0]
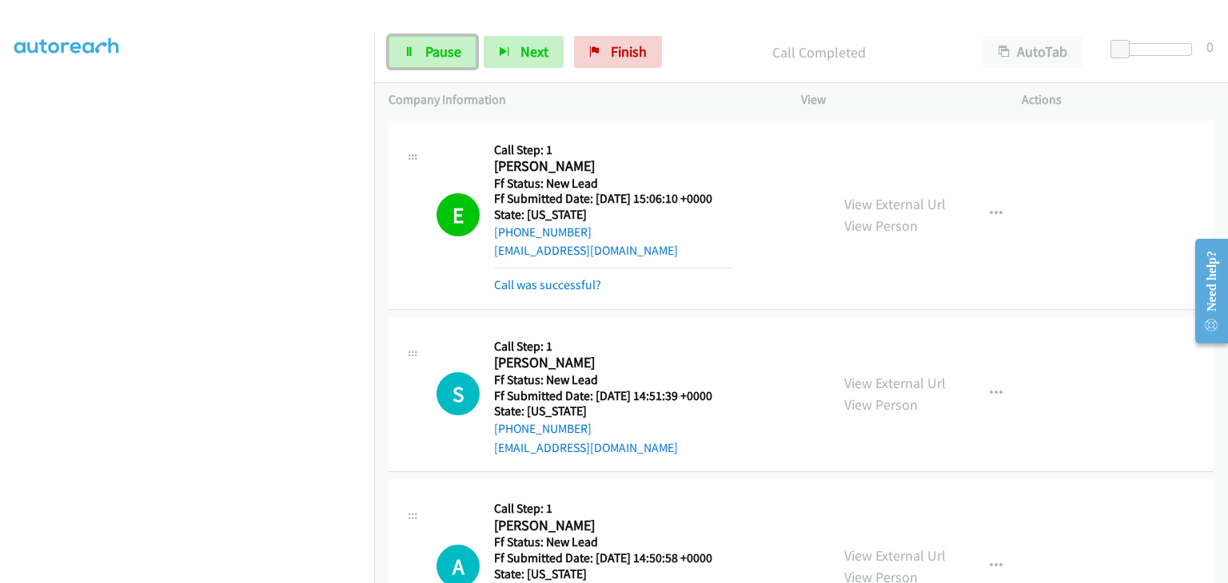
drag, startPoint x: 447, startPoint y: 52, endPoint x: 582, endPoint y: 78, distance: 137.6
click at [447, 52] on span "Pause" at bounding box center [443, 51] width 36 height 18
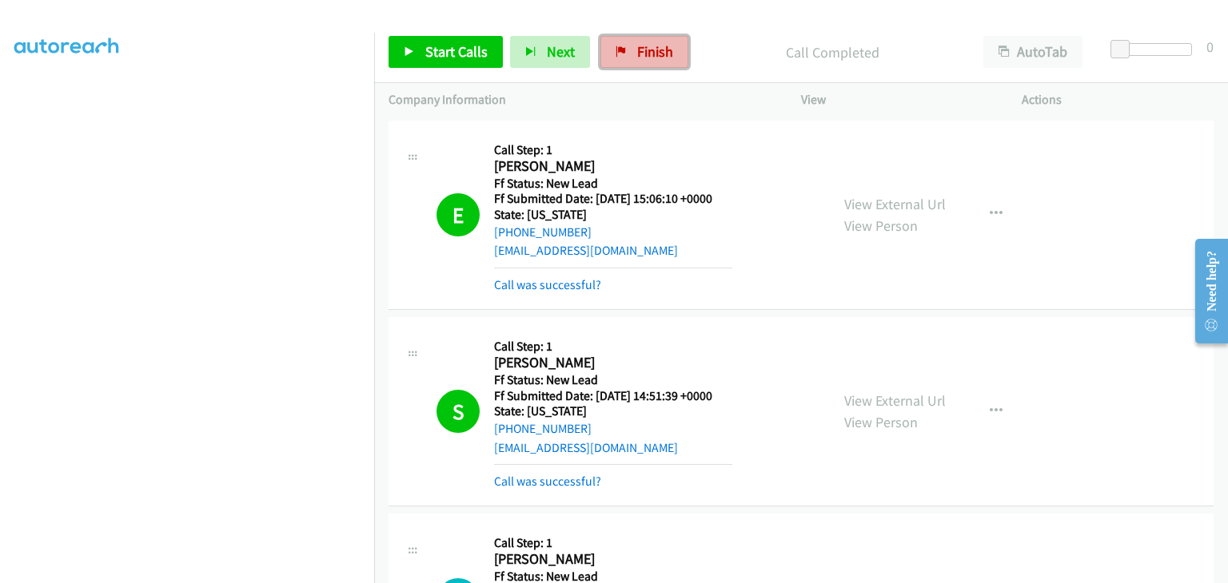
click at [637, 45] on span "Finish" at bounding box center [655, 51] width 36 height 18
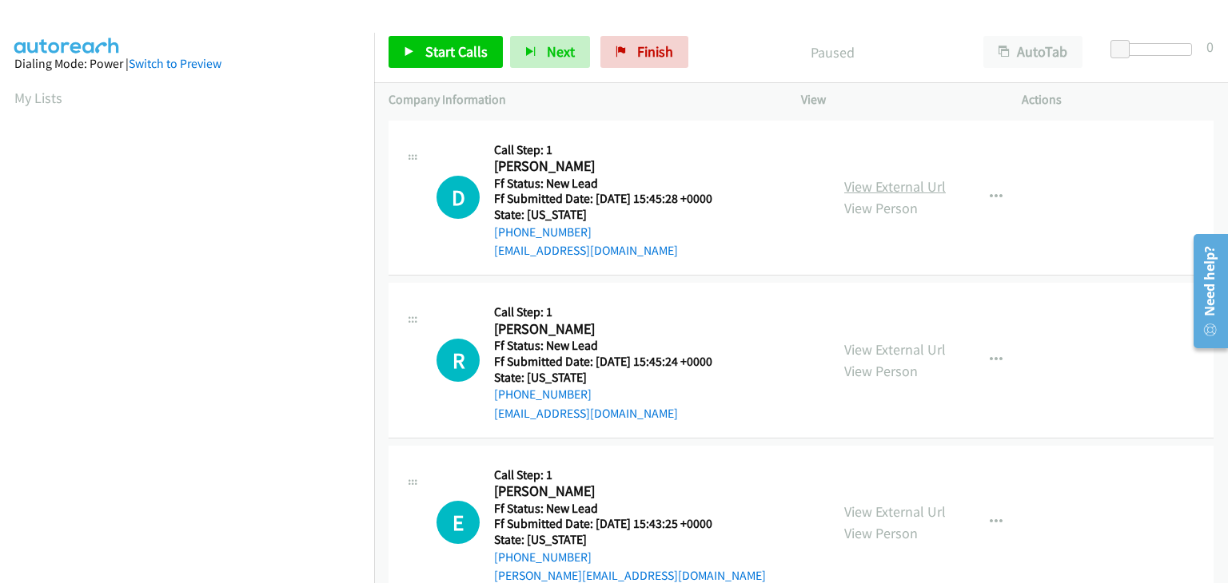
click at [844, 185] on link "View External Url" at bounding box center [895, 186] width 102 height 18
click at [411, 39] on link "Start Calls" at bounding box center [445, 52] width 114 height 32
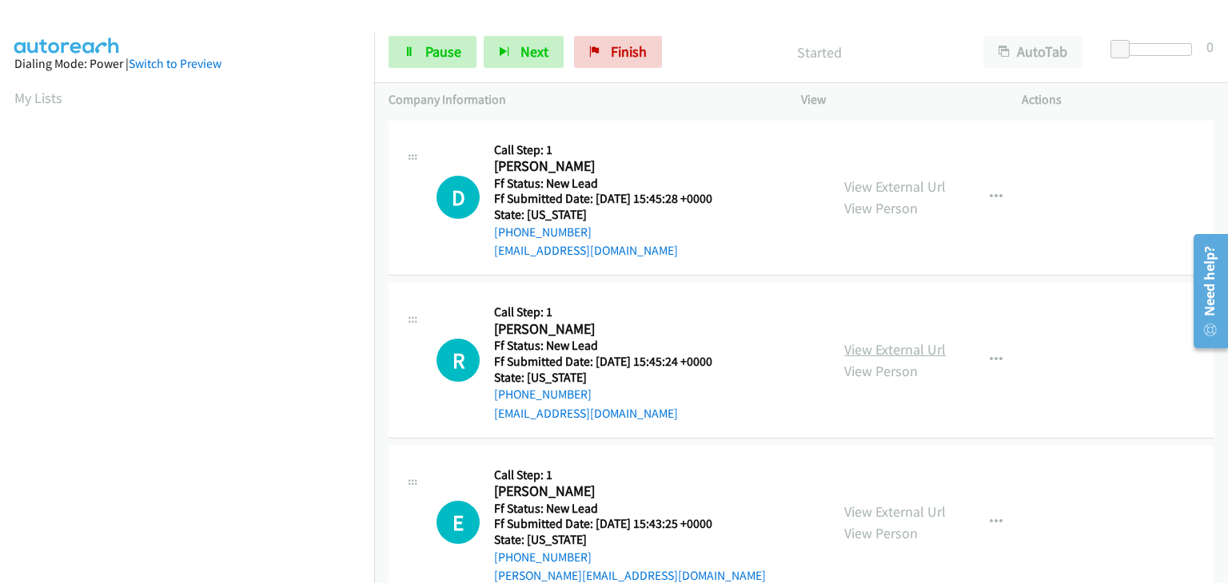
click at [864, 352] on link "View External Url" at bounding box center [895, 349] width 102 height 18
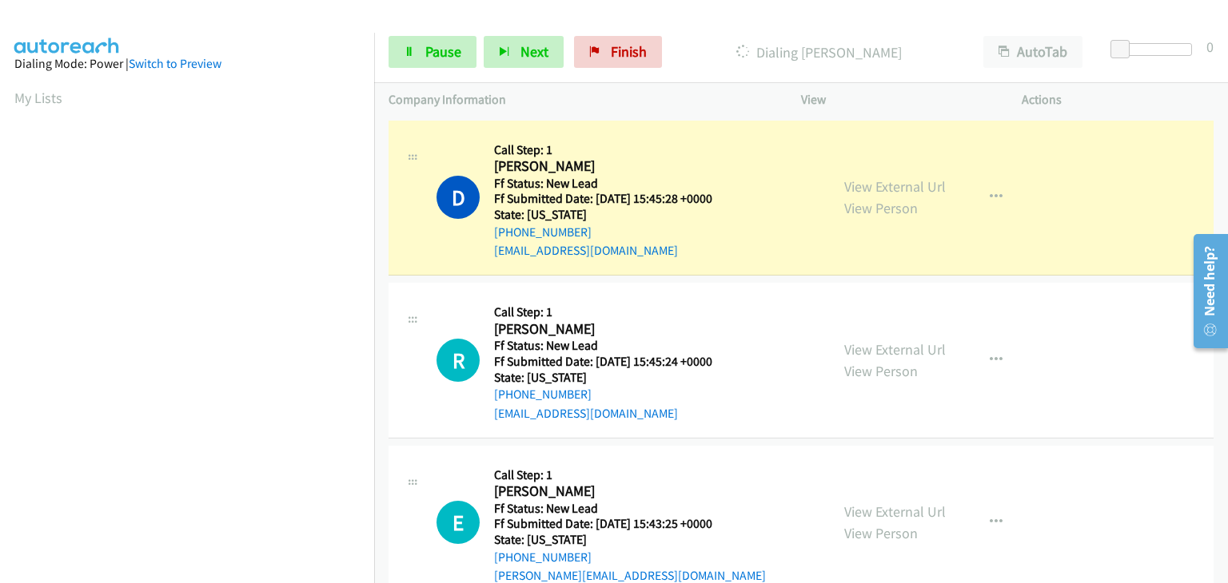
scroll to position [313, 0]
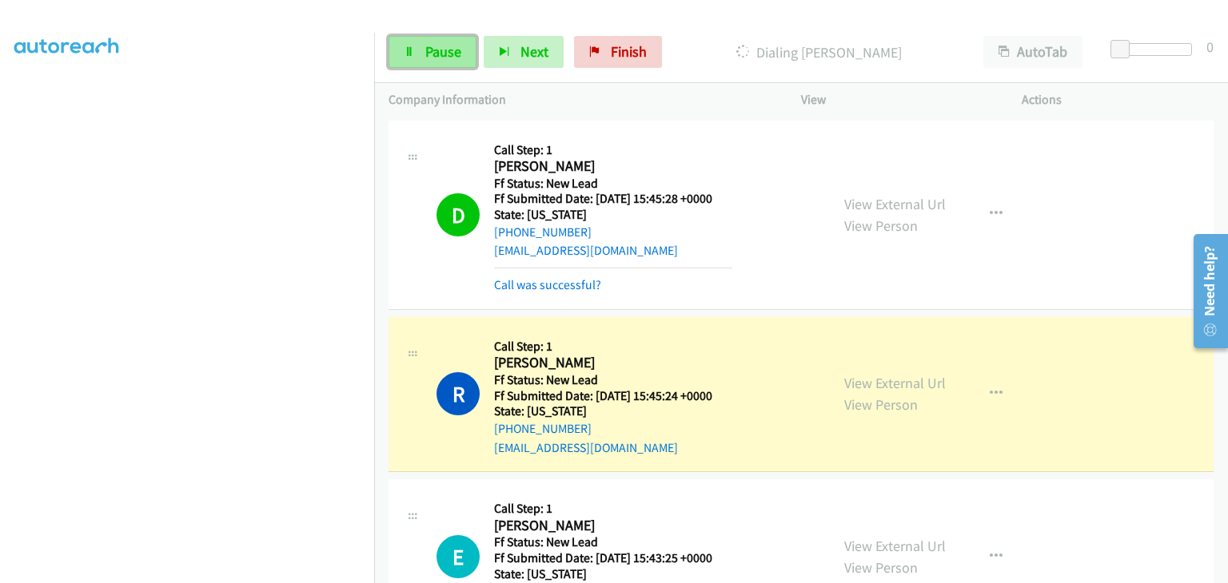
click at [425, 39] on link "Pause" at bounding box center [432, 52] width 88 height 32
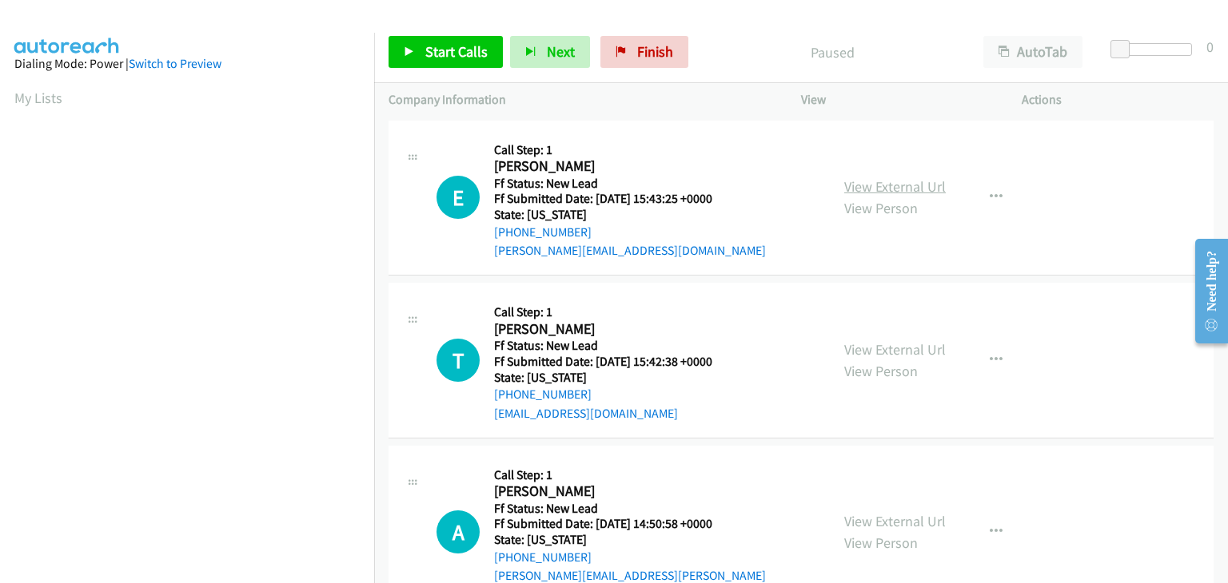
click at [895, 186] on link "View External Url" at bounding box center [895, 186] width 102 height 18
click at [428, 43] on span "Start Calls" at bounding box center [456, 51] width 62 height 18
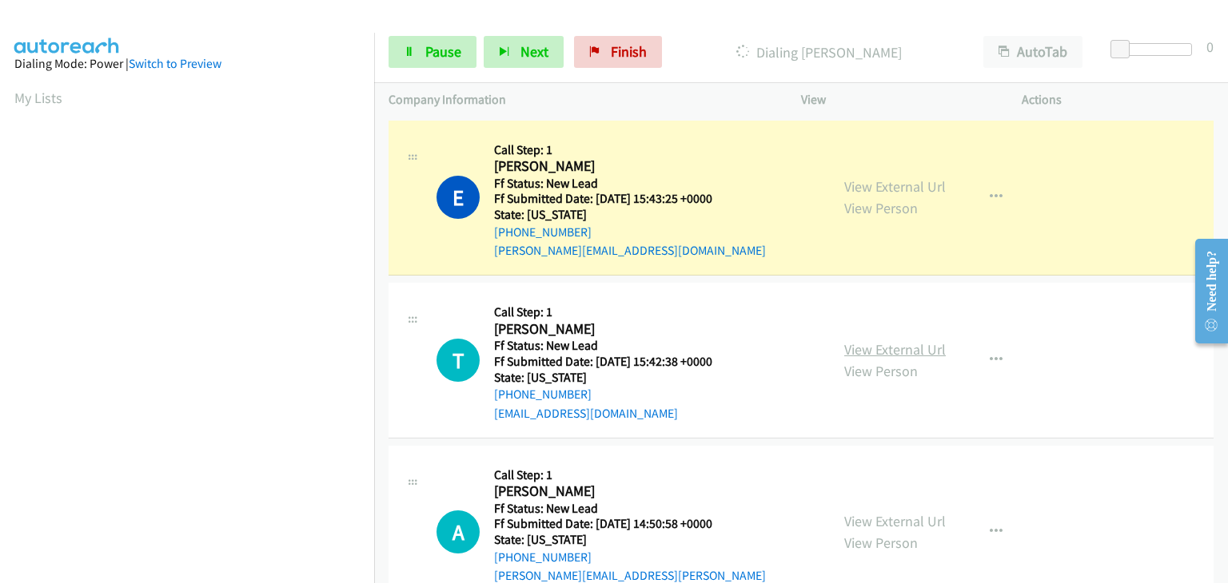
click at [851, 355] on link "View External Url" at bounding box center [895, 349] width 102 height 18
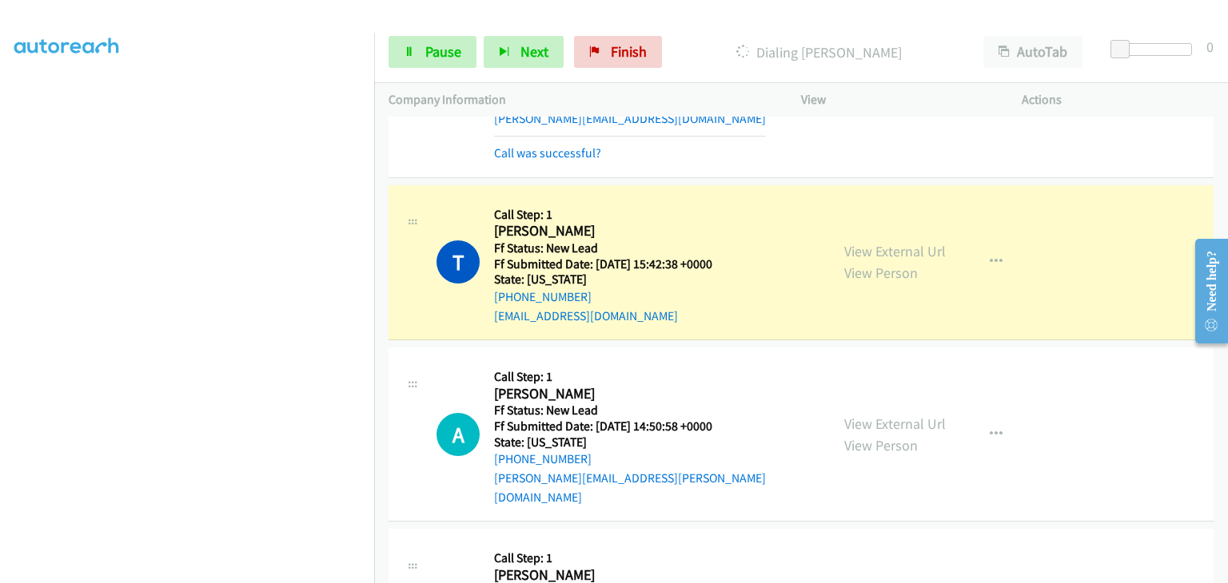
scroll to position [160, 0]
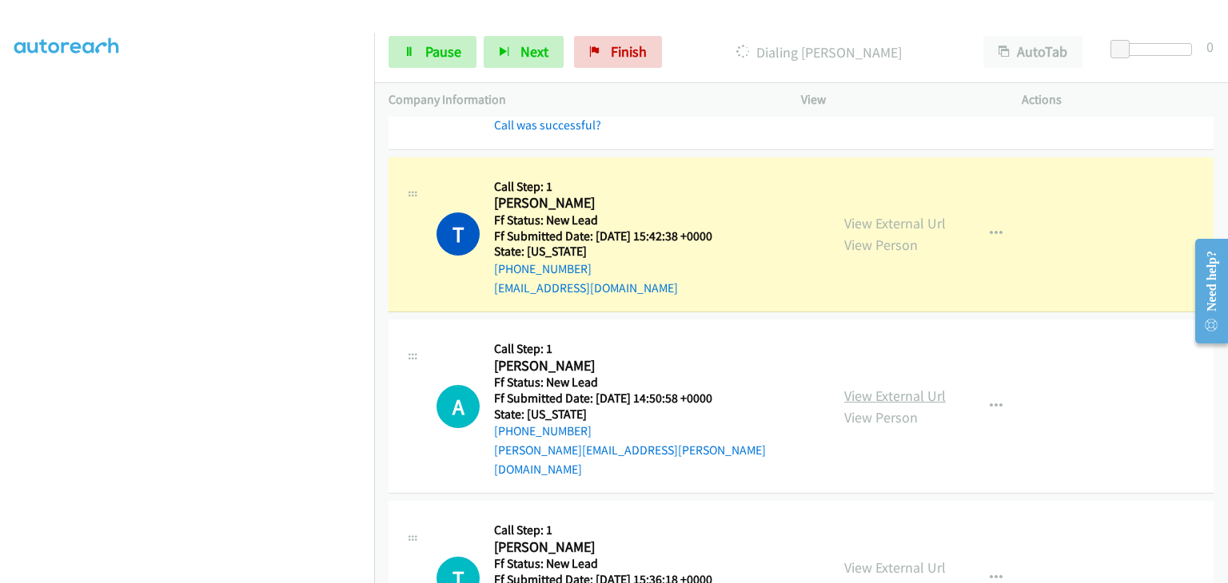
click at [898, 387] on link "View External Url" at bounding box center [895, 396] width 102 height 18
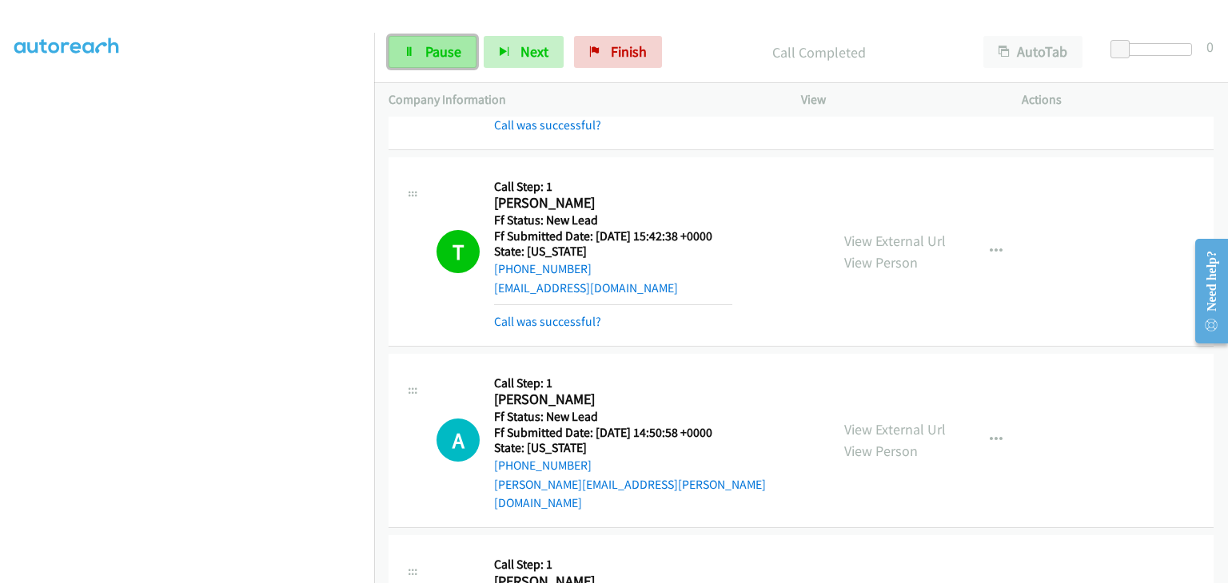
click at [460, 62] on link "Pause" at bounding box center [432, 52] width 88 height 32
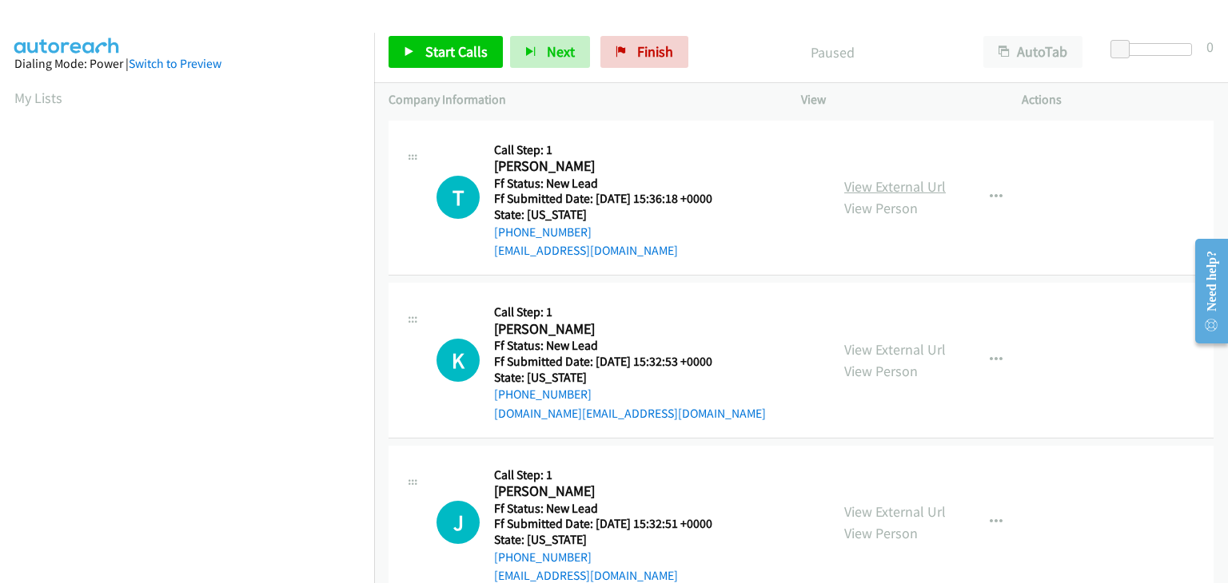
click at [905, 191] on link "View External Url" at bounding box center [895, 186] width 102 height 18
drag, startPoint x: 425, startPoint y: 46, endPoint x: 484, endPoint y: 45, distance: 58.4
click at [425, 46] on span "Start Calls" at bounding box center [456, 51] width 62 height 18
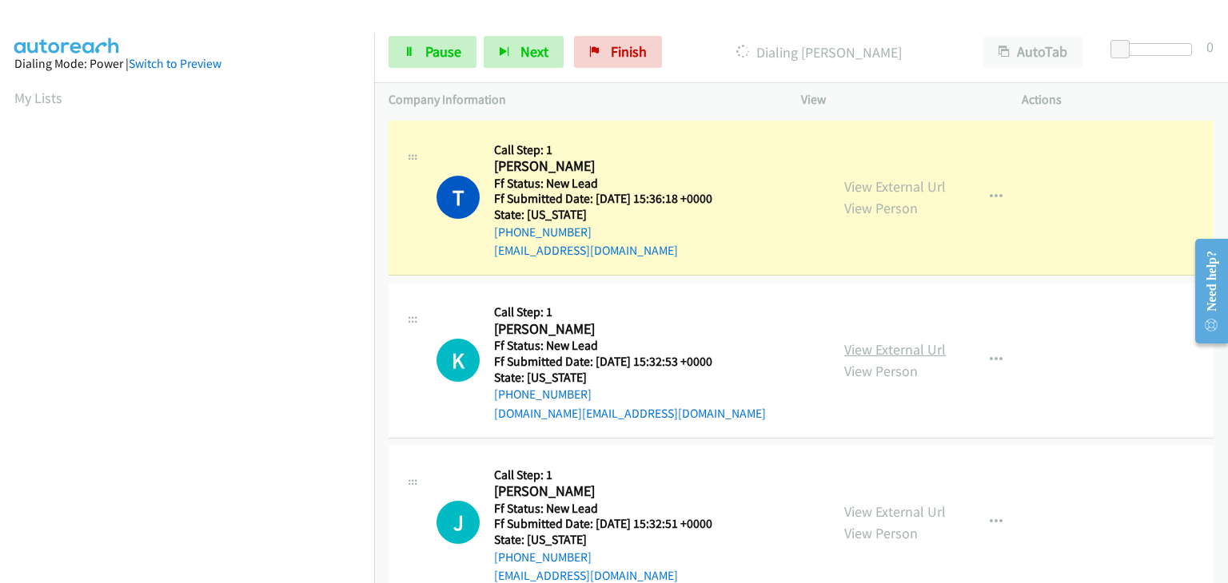
click at [909, 347] on link "View External Url" at bounding box center [895, 349] width 102 height 18
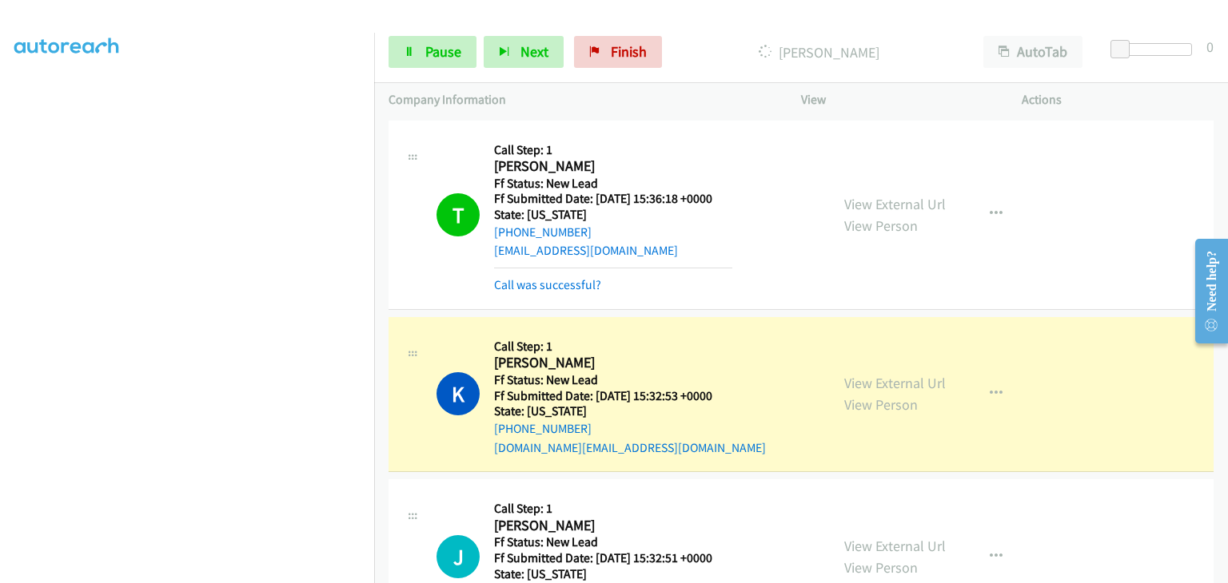
scroll to position [313, 0]
click at [457, 49] on span "Pause" at bounding box center [443, 51] width 36 height 18
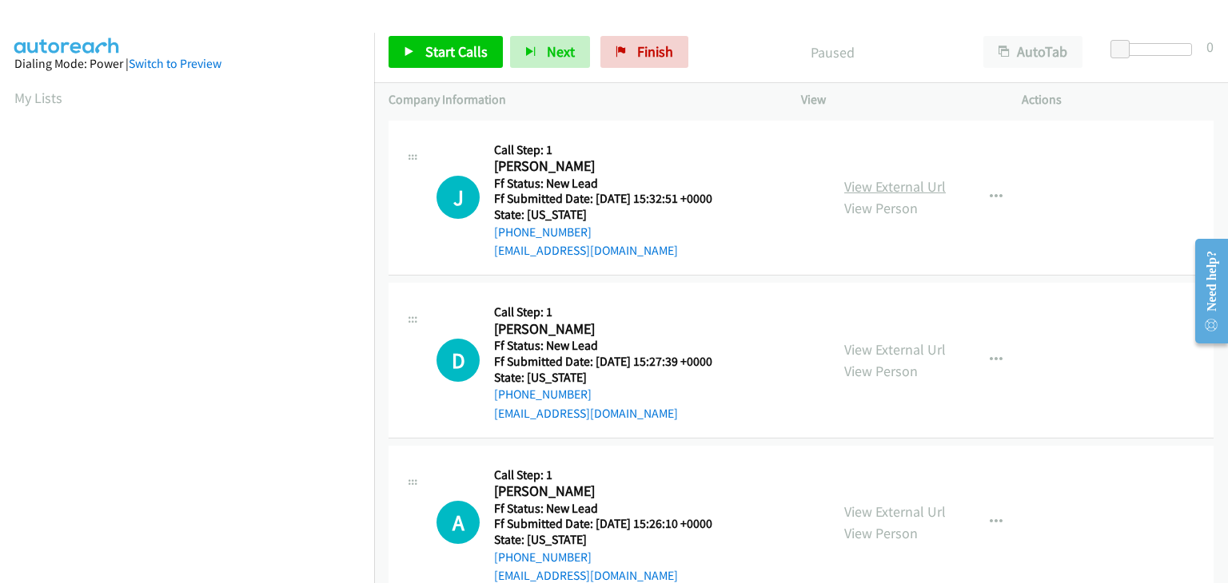
click at [877, 187] on link "View External Url" at bounding box center [895, 186] width 102 height 18
click at [409, 47] on icon at bounding box center [409, 52] width 11 height 11
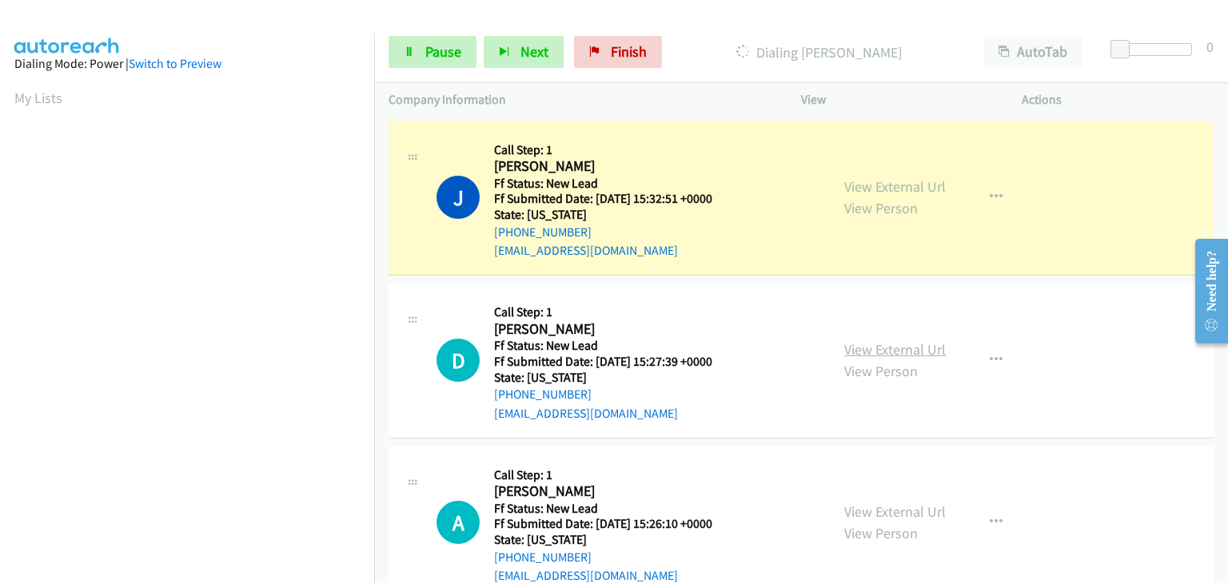
click at [886, 344] on link "View External Url" at bounding box center [895, 349] width 102 height 18
drag, startPoint x: 425, startPoint y: 63, endPoint x: 711, endPoint y: 87, distance: 286.3
click at [425, 63] on link "Pause" at bounding box center [432, 52] width 88 height 32
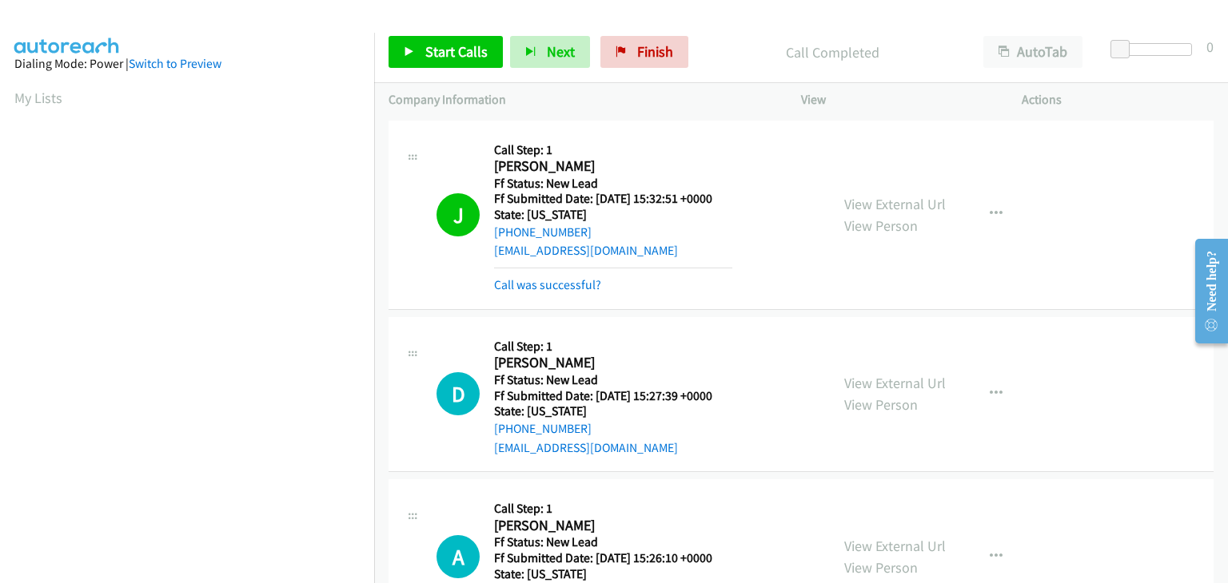
scroll to position [313, 0]
click at [520, 288] on link "Call was successful?" at bounding box center [547, 284] width 107 height 15
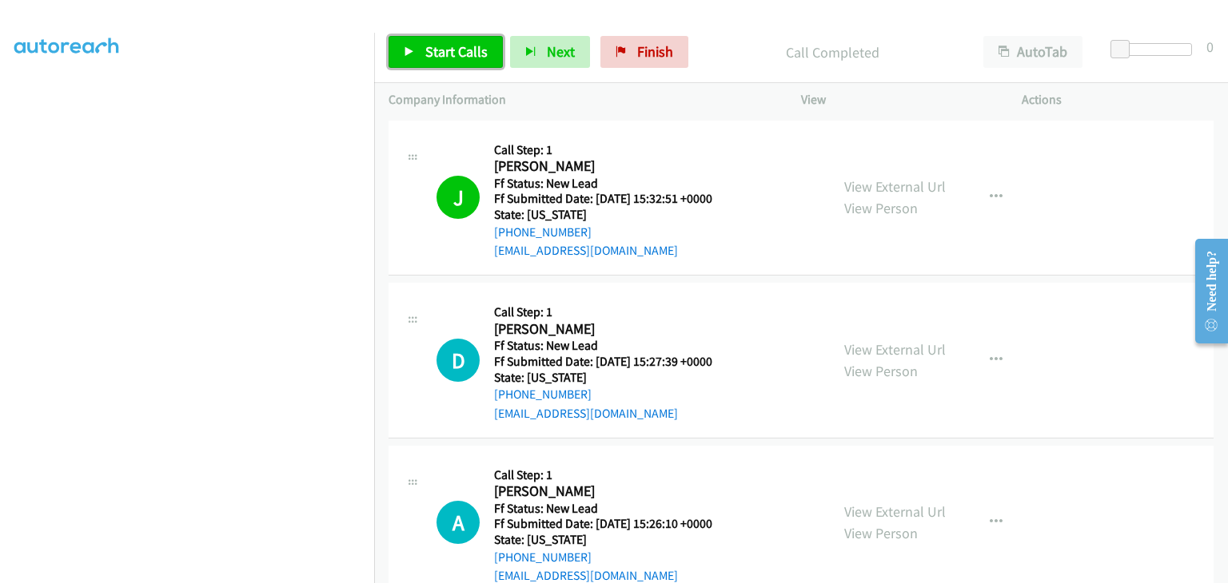
drag, startPoint x: 441, startPoint y: 57, endPoint x: 505, endPoint y: 70, distance: 65.4
click at [441, 56] on span "Start Calls" at bounding box center [456, 51] width 62 height 18
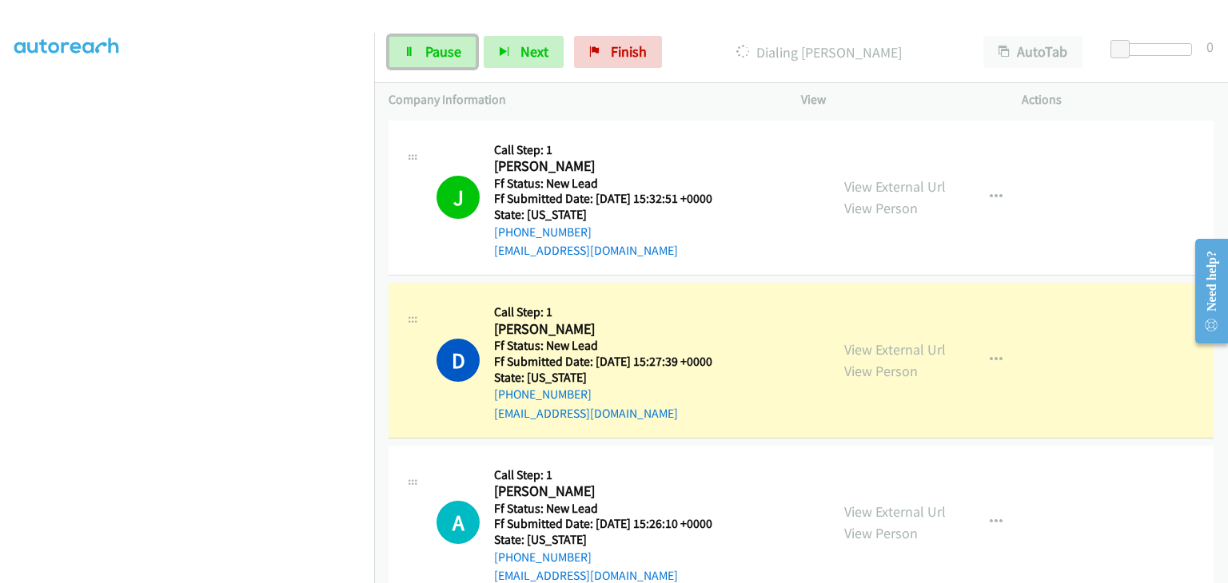
drag, startPoint x: 436, startPoint y: 50, endPoint x: 413, endPoint y: 69, distance: 29.0
click at [436, 50] on span "Pause" at bounding box center [443, 51] width 36 height 18
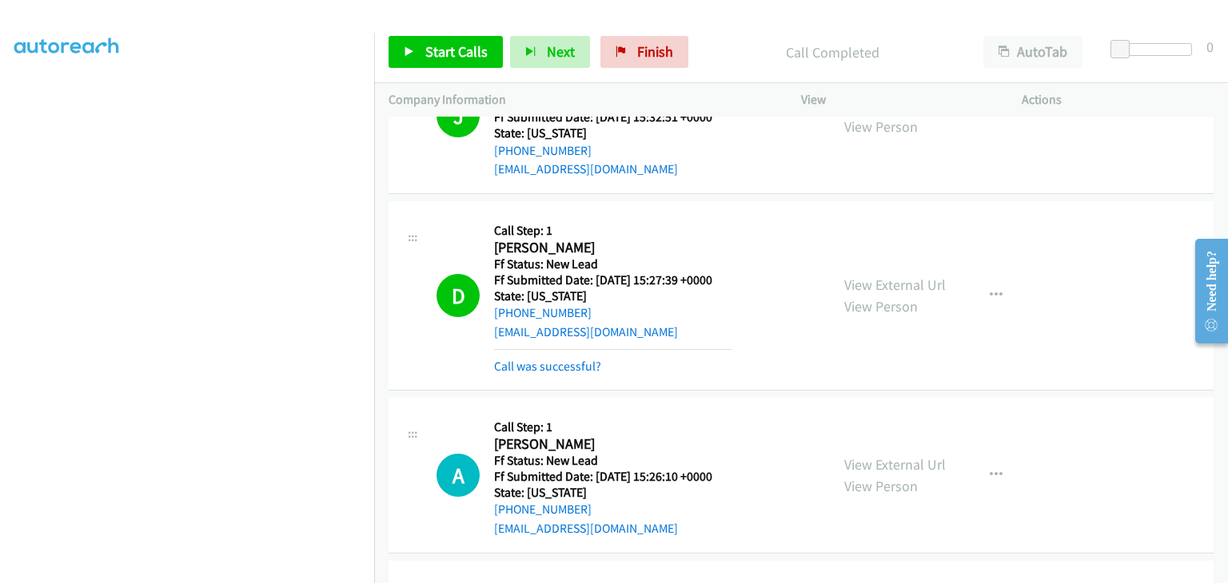
scroll to position [160, 0]
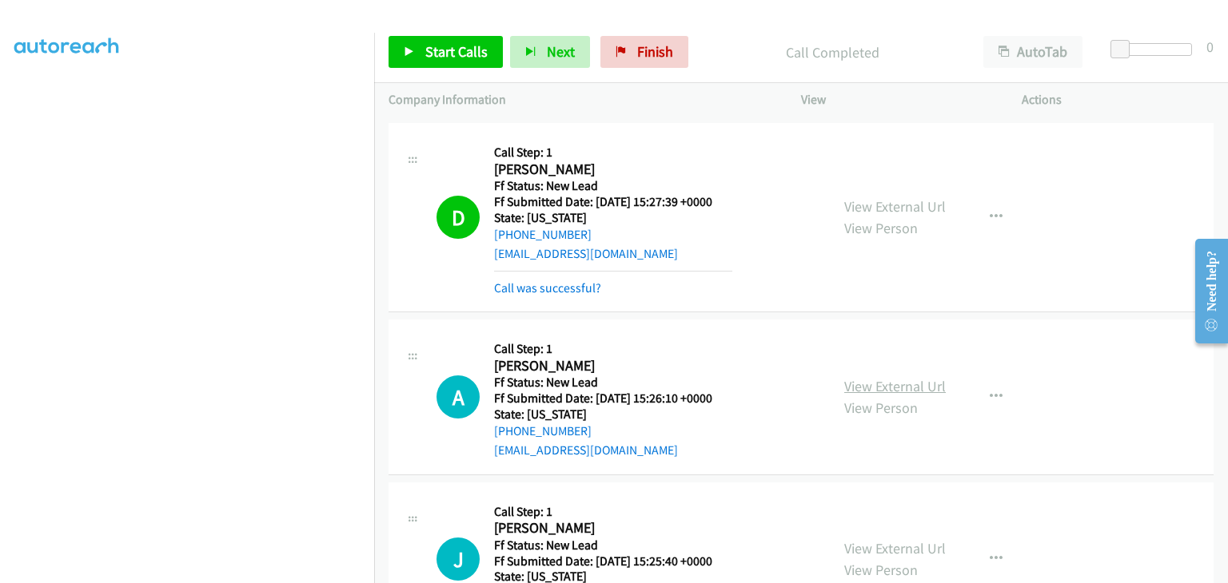
click at [866, 380] on link "View External Url" at bounding box center [895, 386] width 102 height 18
click at [425, 46] on span "Start Calls" at bounding box center [456, 51] width 62 height 18
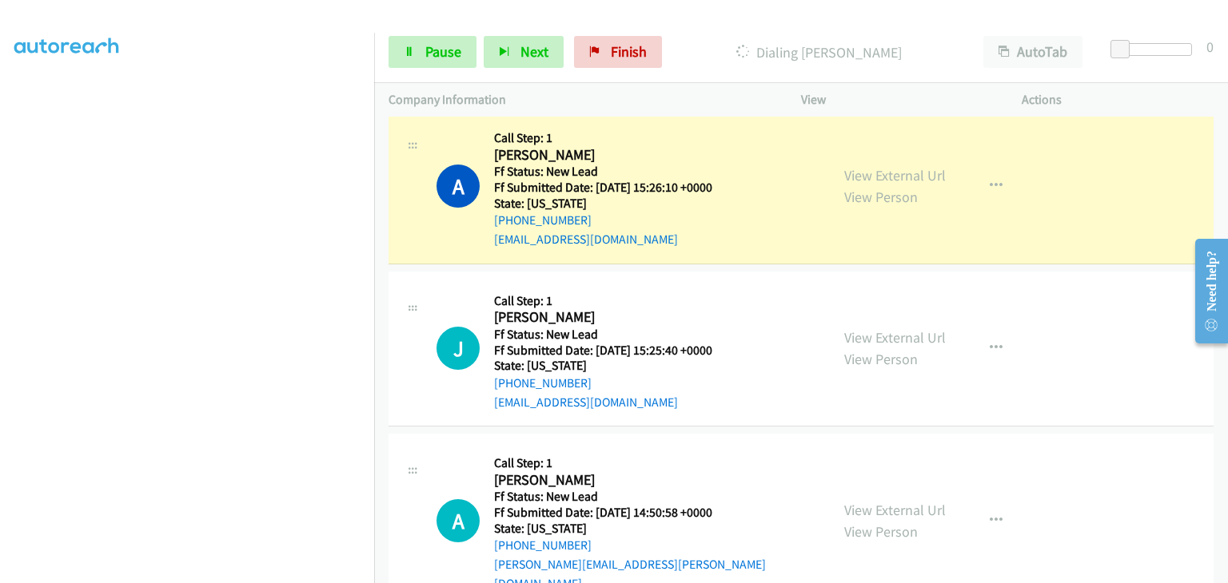
scroll to position [400, 0]
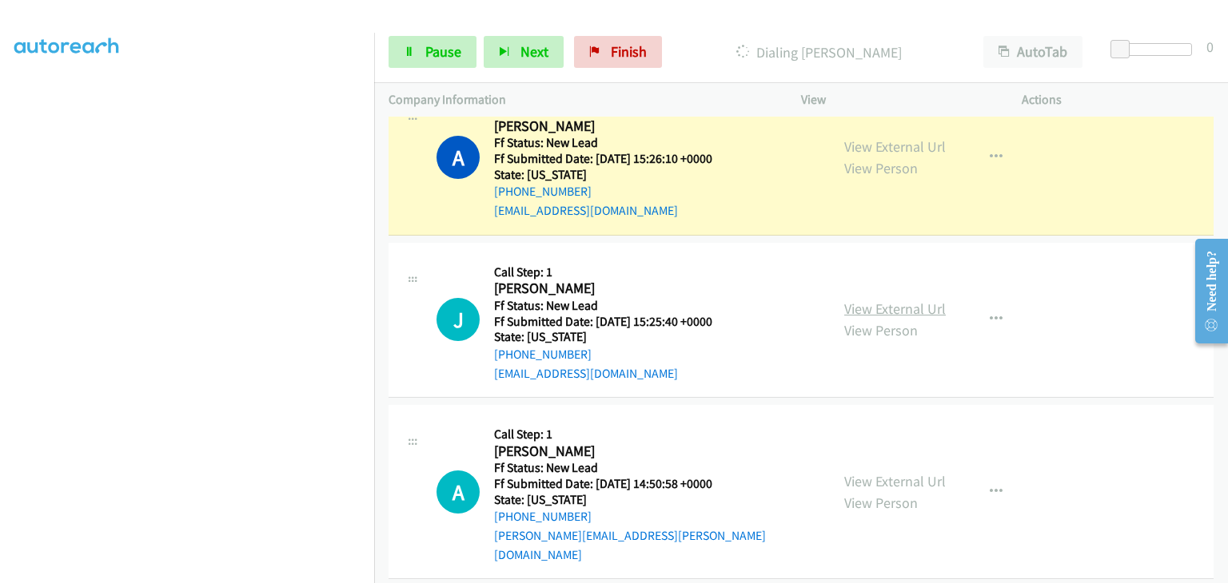
click at [873, 305] on link "View External Url" at bounding box center [895, 309] width 102 height 18
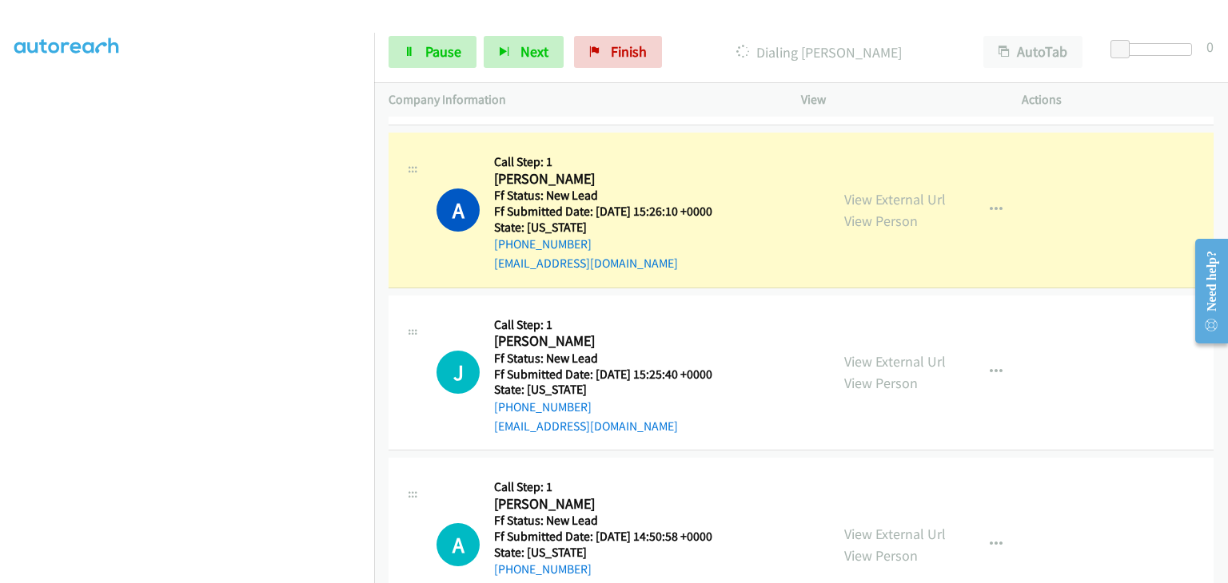
scroll to position [320, 0]
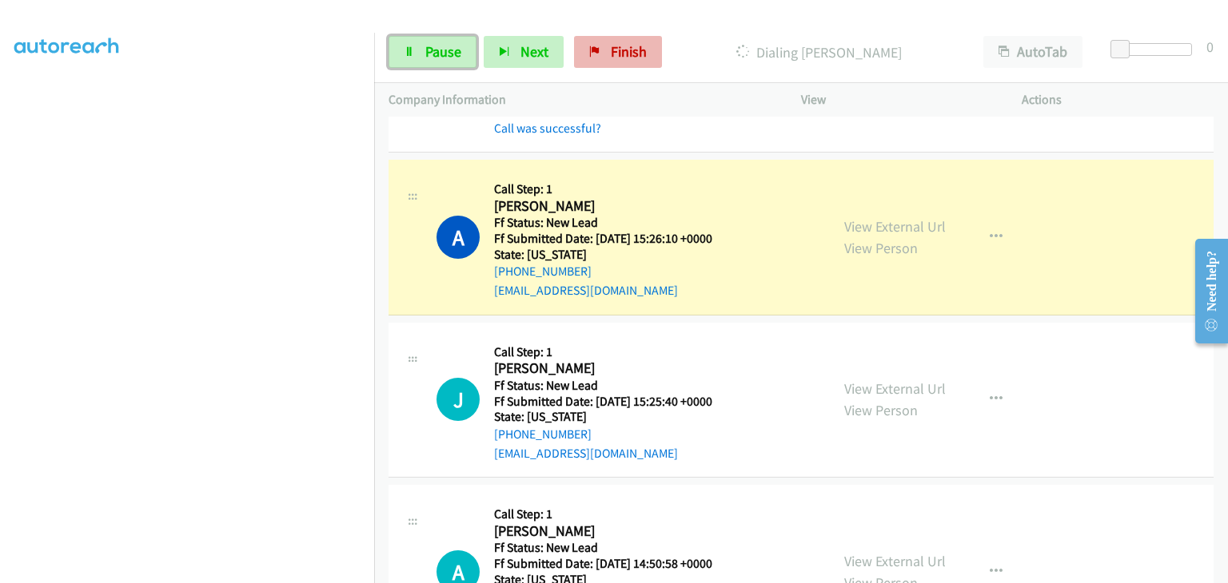
click at [421, 52] on link "Pause" at bounding box center [432, 52] width 88 height 32
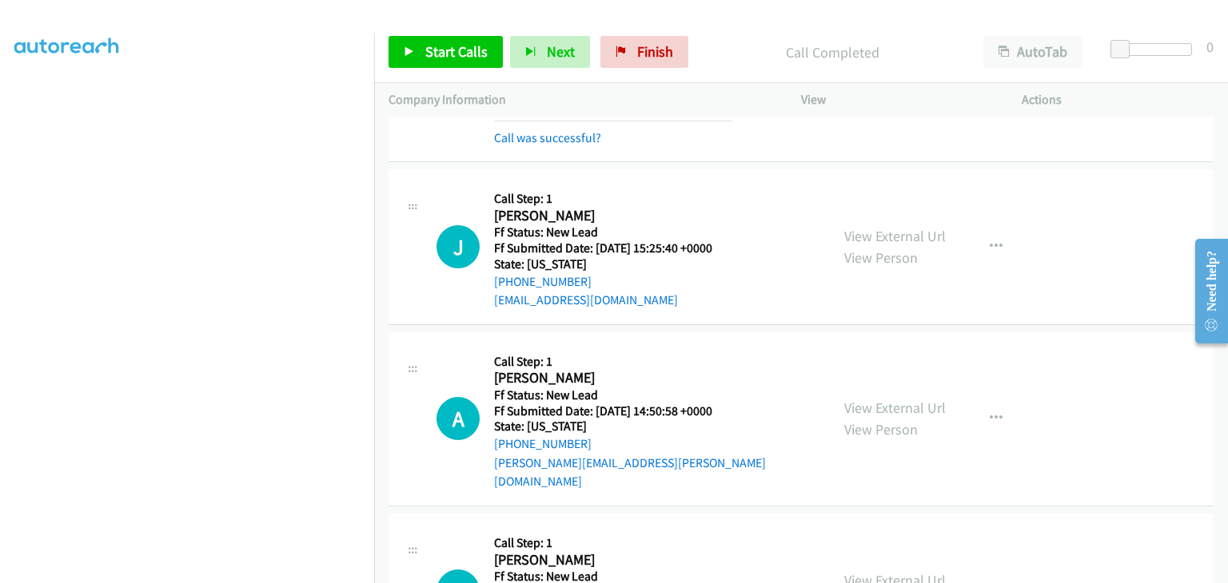
scroll to position [480, 0]
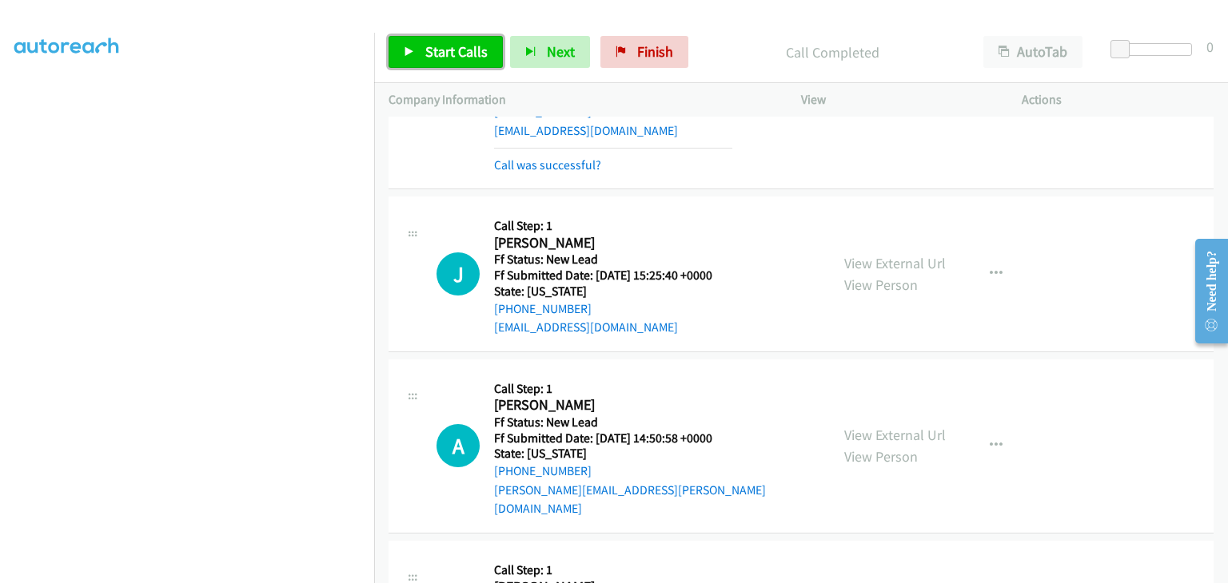
click at [469, 60] on span "Start Calls" at bounding box center [456, 51] width 62 height 18
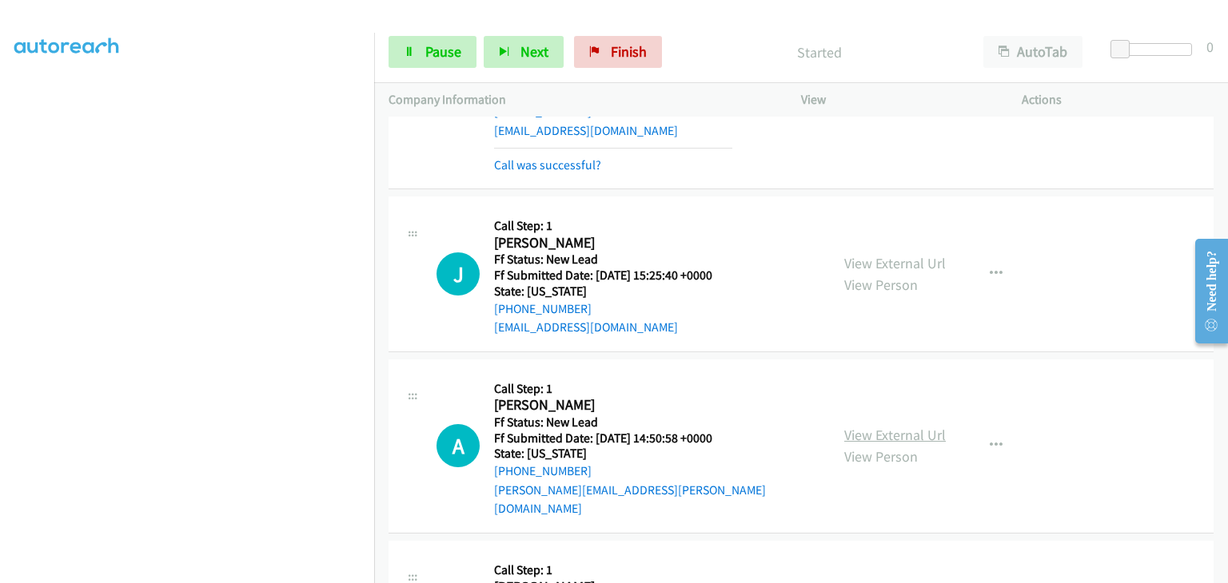
click at [870, 429] on link "View External Url" at bounding box center [895, 435] width 102 height 18
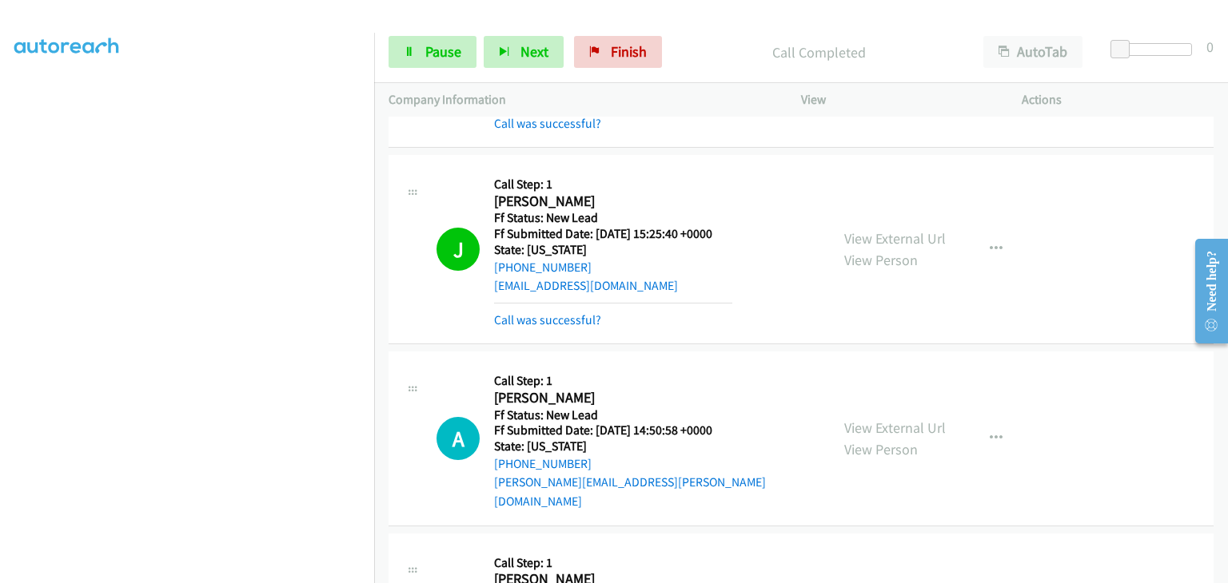
scroll to position [559, 0]
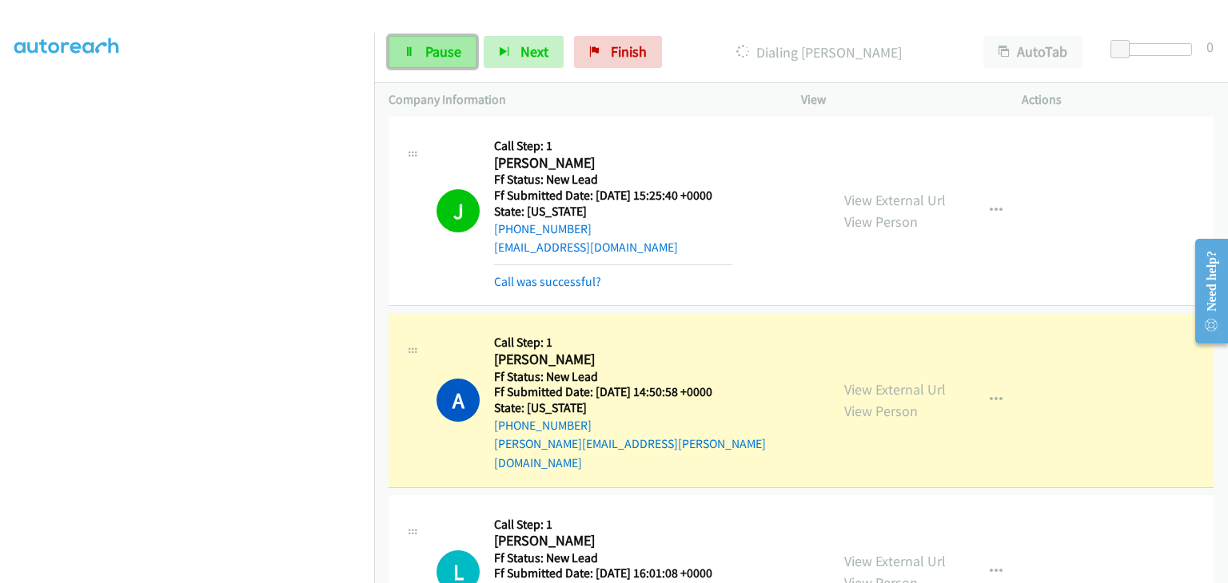
click at [453, 45] on span "Pause" at bounding box center [443, 51] width 36 height 18
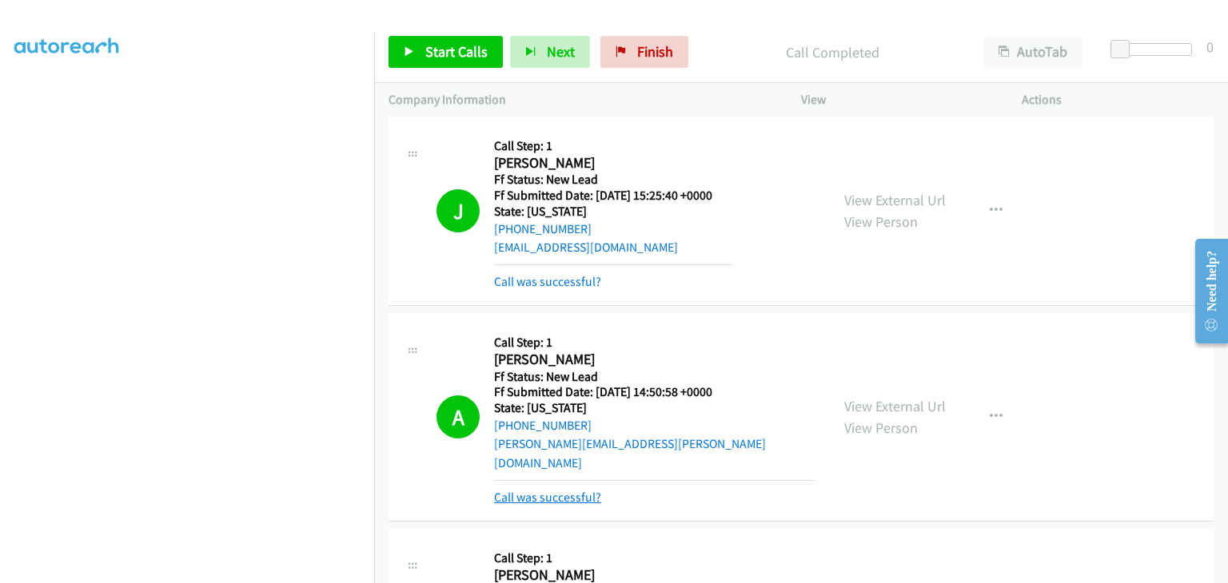
drag, startPoint x: 566, startPoint y: 473, endPoint x: 574, endPoint y: 472, distance: 8.2
click at [566, 490] on link "Call was successful?" at bounding box center [547, 497] width 107 height 15
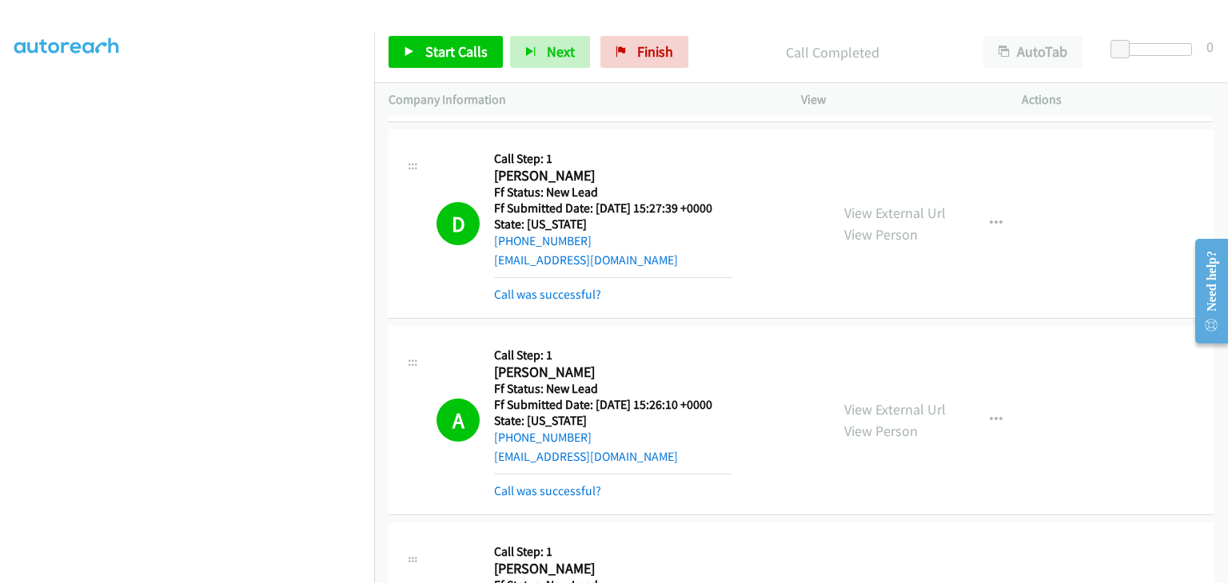
scroll to position [240, 0]
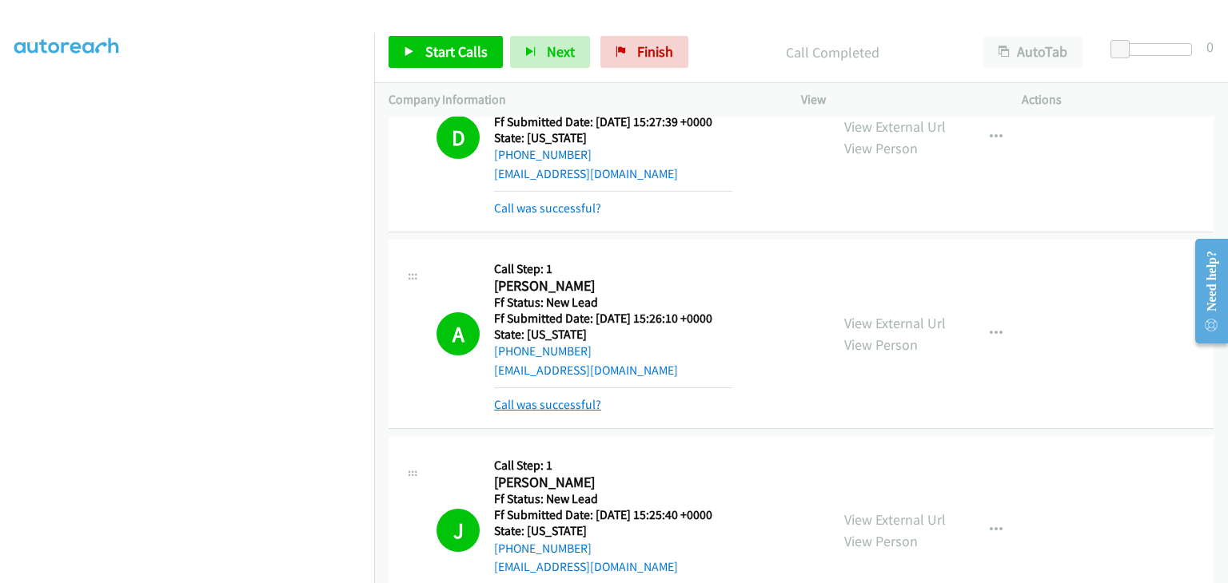
click at [588, 405] on link "Call was successful?" at bounding box center [547, 404] width 107 height 15
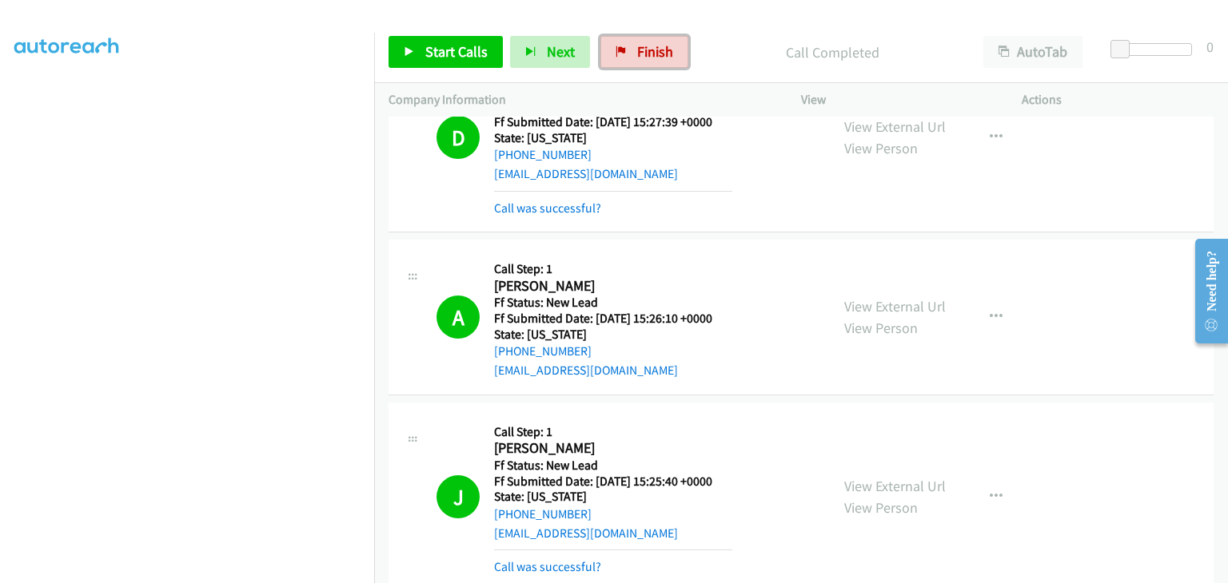
click at [619, 66] on link "Finish" at bounding box center [644, 52] width 88 height 32
